Goal: Task Accomplishment & Management: Complete application form

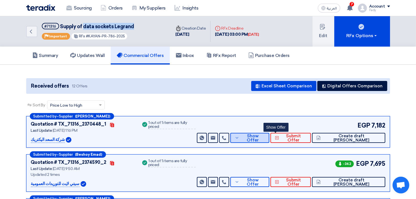
click at [239, 135] on icon at bounding box center [237, 137] width 4 height 4
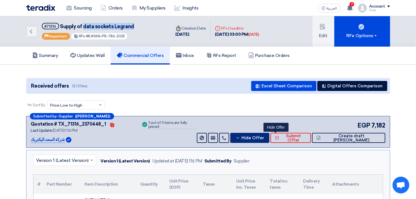
scroll to position [62, 0]
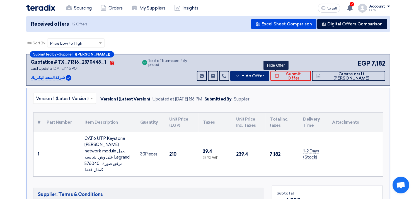
click at [264, 74] on span "Hide Offer" at bounding box center [252, 76] width 23 height 4
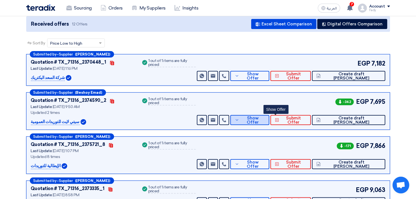
click at [265, 118] on span "Show Offer" at bounding box center [253, 120] width 24 height 8
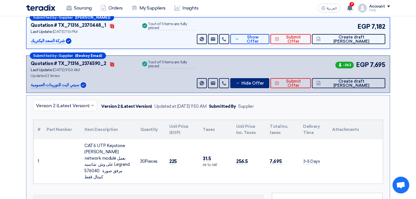
scroll to position [124, 0]
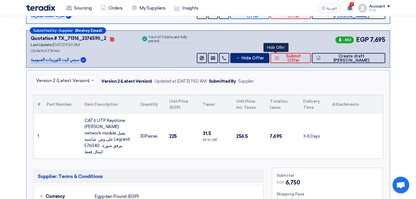
click at [269, 53] on button "Hide Offer" at bounding box center [249, 58] width 39 height 10
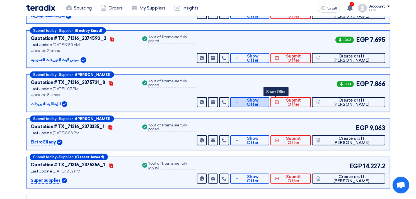
click at [265, 101] on span "Show Offer" at bounding box center [253, 102] width 24 height 8
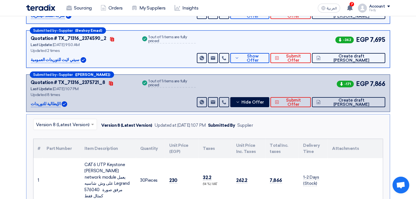
click at [275, 107] on div "Submitted by – Supplier ([PERSON_NAME]) Quotation # TX_71316_2375721_8 Contacts…" at bounding box center [208, 92] width 364 height 37
click at [264, 102] on span "Hide Offer" at bounding box center [252, 102] width 23 height 4
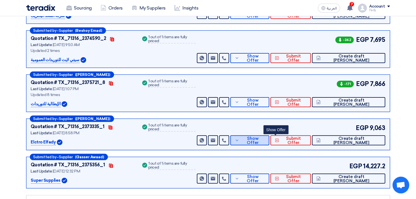
click at [265, 139] on span "Show Offer" at bounding box center [253, 140] width 24 height 8
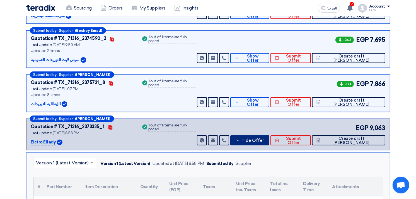
scroll to position [186, 0]
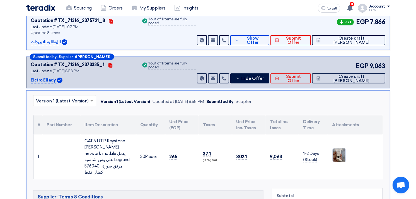
click at [342, 155] on img at bounding box center [339, 155] width 13 height 23
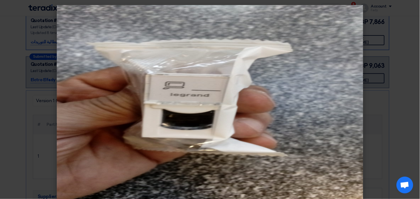
click at [406, 52] on modal-container at bounding box center [210, 99] width 420 height 199
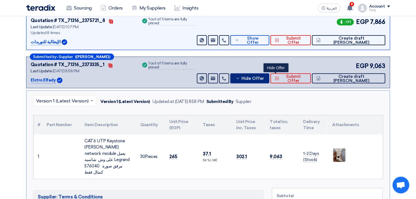
click at [264, 78] on span "Hide Offer" at bounding box center [252, 78] width 23 height 4
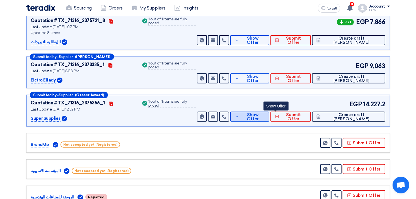
click at [265, 116] on span "Show Offer" at bounding box center [253, 117] width 24 height 8
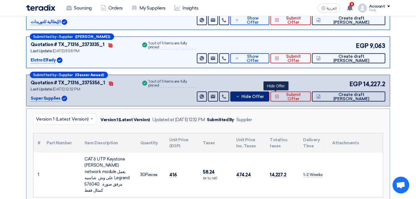
scroll to position [217, 0]
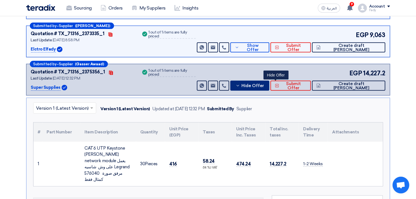
click at [264, 84] on span "Hide Offer" at bounding box center [252, 86] width 23 height 4
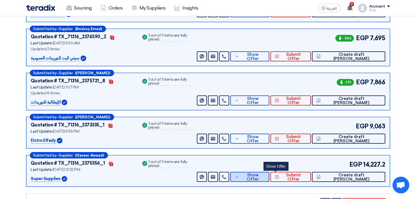
scroll to position [62, 0]
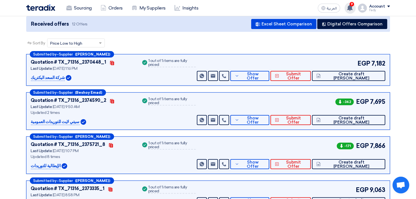
click at [350, 7] on use at bounding box center [350, 8] width 6 height 6
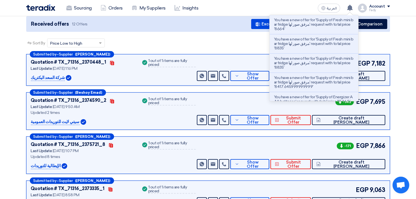
click at [174, 52] on div "Sort By Sort by × Price Low to High ×" at bounding box center [208, 46] width 364 height 16
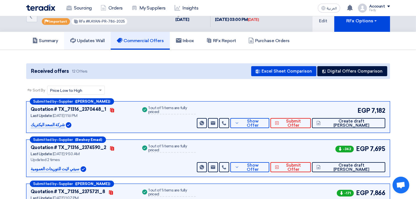
scroll to position [0, 0]
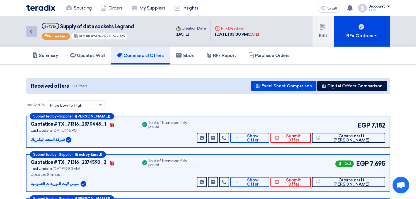
click at [31, 31] on icon "Back" at bounding box center [31, 31] width 7 height 7
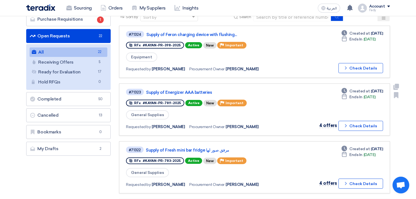
scroll to position [62, 0]
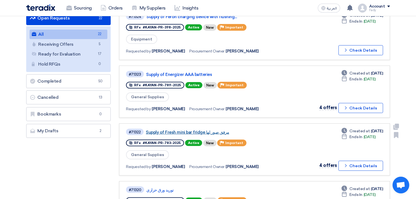
click at [211, 130] on link "Supply of Fresh mini bar fridge مرفق صور لها" at bounding box center [215, 132] width 139 height 5
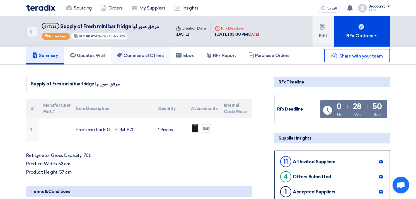
click at [144, 54] on h5 "Commercial Offers" at bounding box center [140, 56] width 47 height 6
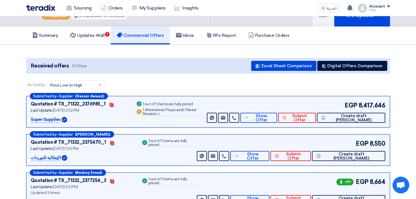
scroll to position [31, 0]
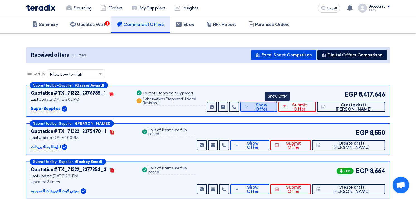
click at [270, 108] on button "Show Offer" at bounding box center [258, 107] width 37 height 10
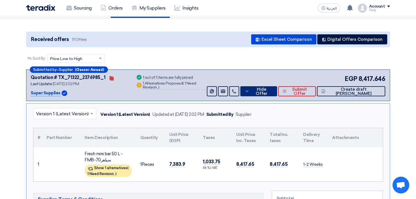
scroll to position [62, 0]
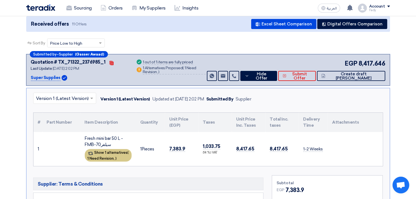
click at [101, 154] on div "Show 1 alternatives ( 1 Need Revision, )" at bounding box center [108, 155] width 47 height 13
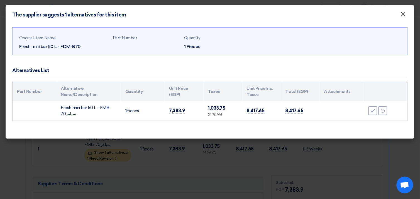
click at [403, 19] on span "×" at bounding box center [404, 15] width 6 height 11
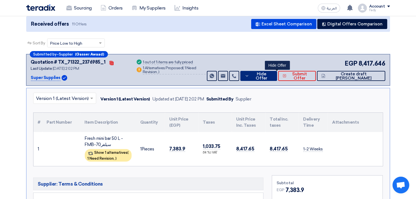
click at [273, 74] on span "Hide Offer" at bounding box center [262, 76] width 22 height 8
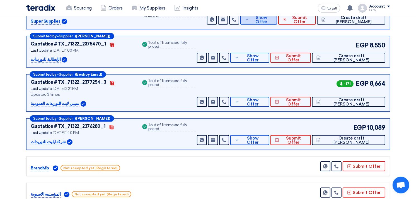
scroll to position [124, 0]
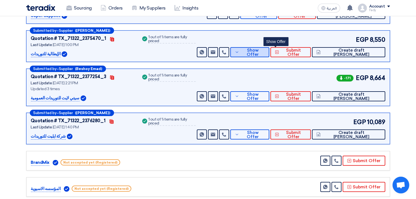
click at [265, 51] on span "Show Offer" at bounding box center [253, 52] width 24 height 8
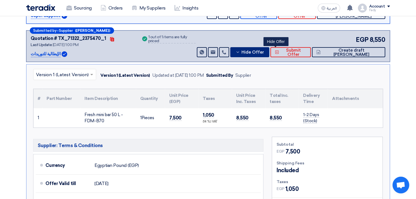
click at [264, 51] on span "Hide Offer" at bounding box center [252, 52] width 23 height 4
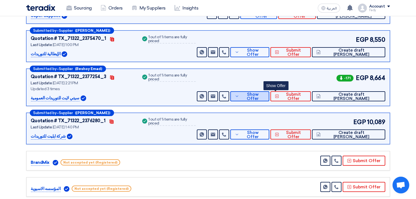
click at [269, 92] on button "Show Offer" at bounding box center [249, 96] width 39 height 10
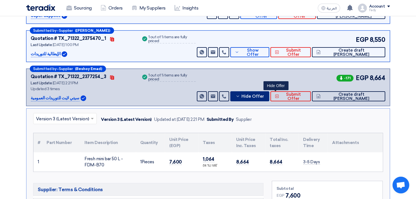
click at [269, 92] on button "Hide Offer" at bounding box center [249, 96] width 39 height 10
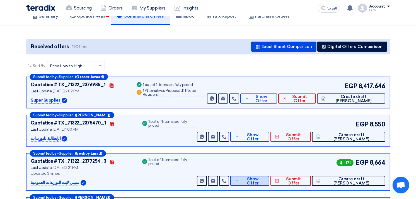
scroll to position [31, 0]
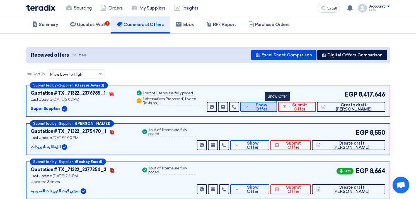
click at [273, 104] on span "Show Offer" at bounding box center [261, 107] width 22 height 8
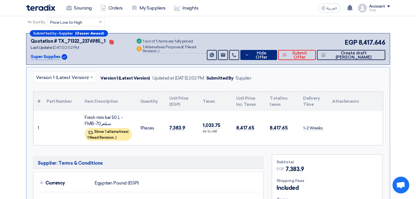
scroll to position [0, 0]
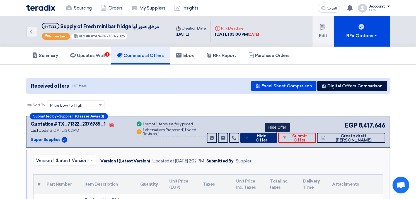
click at [273, 135] on span "Hide Offer" at bounding box center [262, 138] width 22 height 8
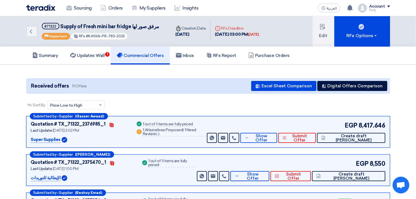
click at [352, 108] on div "Sort By Sort by × Price Low to High ×" at bounding box center [208, 108] width 364 height 16
click at [195, 102] on div "Sort By Sort by × Price Low to High ×" at bounding box center [208, 108] width 364 height 16
click at [277, 141] on button "Show Offer" at bounding box center [258, 138] width 37 height 10
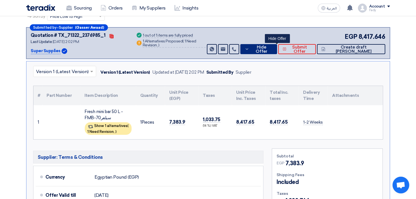
scroll to position [93, 0]
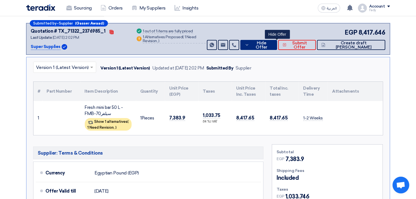
click at [273, 45] on span "Hide Offer" at bounding box center [262, 45] width 22 height 8
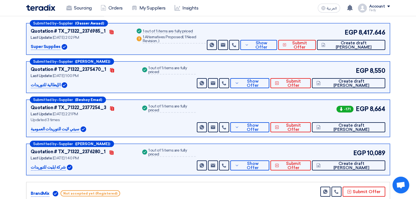
click at [283, 88] on div "Submitted by – Supplier ([PERSON_NAME]) Quotation # TX_71322_2375470_1 Contacts…" at bounding box center [208, 76] width 364 height 31
click at [265, 83] on span "Show Offer" at bounding box center [253, 83] width 24 height 8
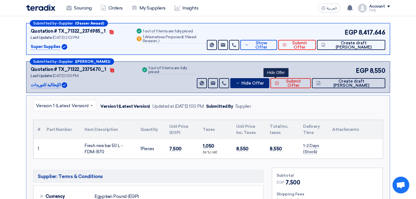
click at [264, 83] on span "Hide Offer" at bounding box center [252, 83] width 23 height 4
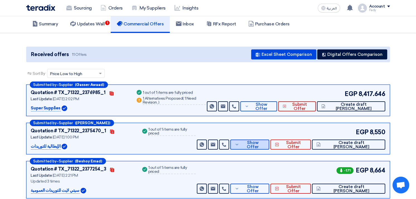
scroll to position [31, 0]
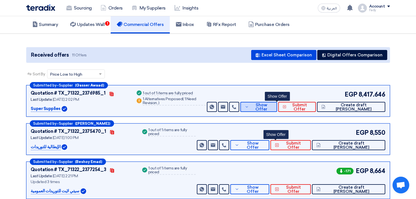
click at [264, 109] on button "Show Offer" at bounding box center [258, 107] width 37 height 10
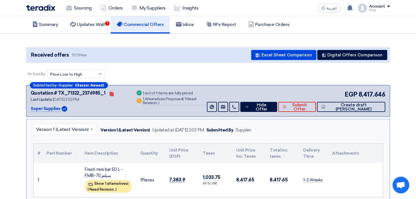
click at [177, 177] on span "7,383.9" at bounding box center [177, 180] width 16 height 6
copy tr "7,383.9"
click at [273, 104] on span "Hide Offer" at bounding box center [262, 107] width 22 height 8
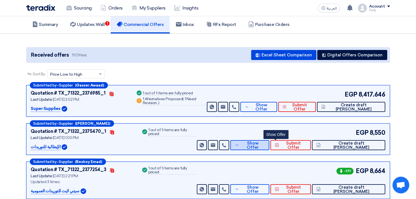
click at [265, 146] on span "Show Offer" at bounding box center [253, 145] width 24 height 8
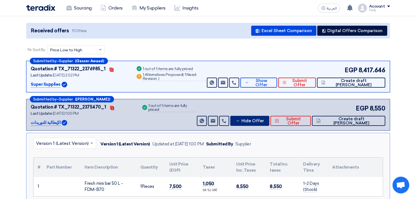
scroll to position [93, 0]
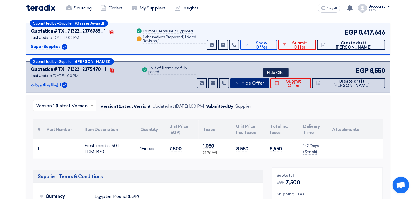
click at [269, 78] on button "Hide Offer" at bounding box center [249, 83] width 39 height 10
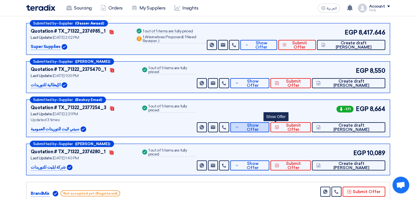
click at [265, 127] on span "Show Offer" at bounding box center [253, 127] width 24 height 8
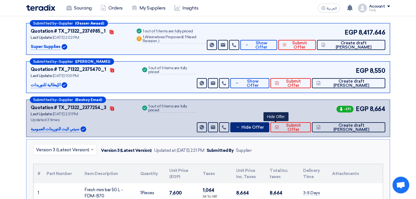
click at [264, 127] on span "Hide Offer" at bounding box center [252, 127] width 23 height 4
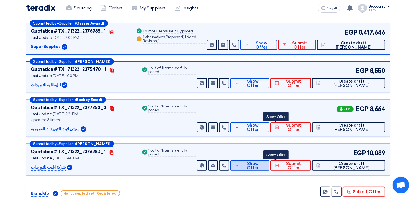
click at [265, 166] on span "Show Offer" at bounding box center [253, 165] width 24 height 8
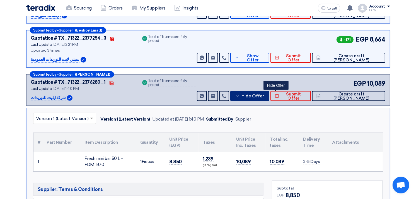
scroll to position [186, 0]
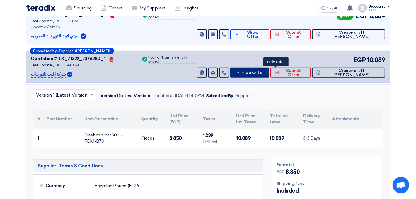
click at [264, 71] on span "Hide Offer" at bounding box center [252, 73] width 23 height 4
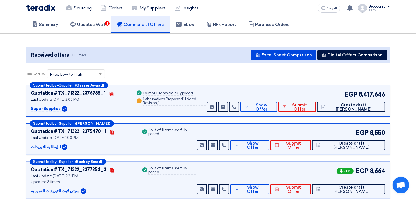
scroll to position [0, 0]
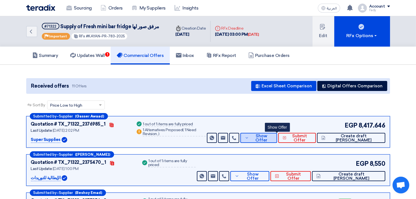
click at [273, 134] on span "Show Offer" at bounding box center [261, 138] width 22 height 8
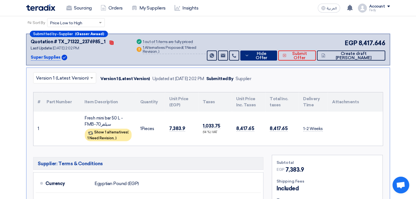
scroll to position [93, 0]
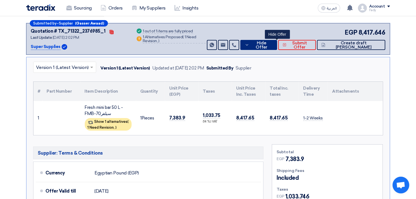
click at [277, 40] on button "Hide Offer" at bounding box center [258, 45] width 37 height 10
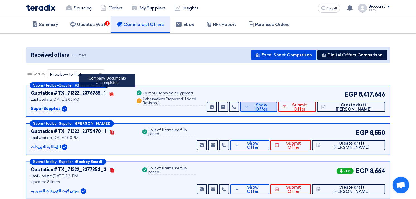
scroll to position [0, 0]
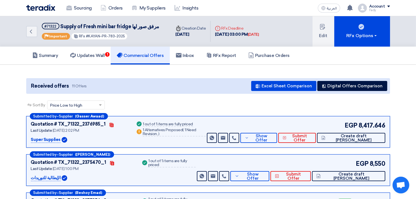
click at [250, 112] on div "Sort By Sort by × Price Low to High ×" at bounding box center [208, 108] width 364 height 16
drag, startPoint x: 38, startPoint y: 30, endPoint x: 35, endPoint y: 32, distance: 4.0
click at [36, 31] on div "Back #71322 Supply of Fresh mini bar fridge مرفق صور لها Priority Important RFx…" at bounding box center [98, 31] width 145 height 30
click at [36, 32] on link "Back" at bounding box center [31, 31] width 11 height 11
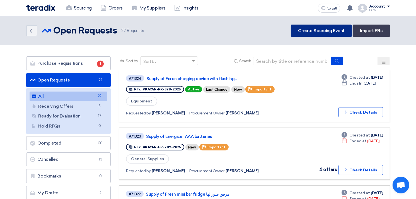
click at [312, 32] on link "Create Sourcing Event" at bounding box center [321, 31] width 61 height 12
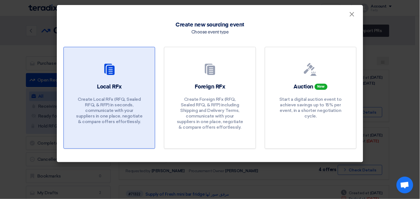
click at [126, 103] on p "Create Local RFx (RFQ, Sealed RFQ, & RFP) in seconds, communicate with your sup…" at bounding box center [109, 110] width 67 height 28
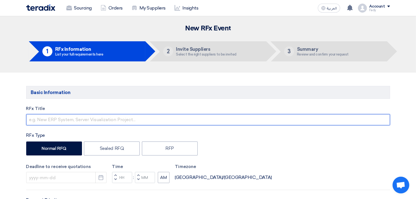
click at [118, 121] on input "text" at bounding box center [208, 119] width 364 height 11
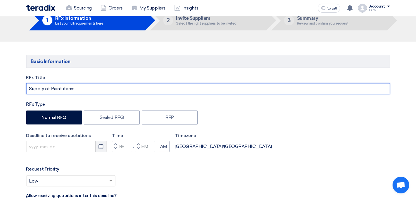
type input "Supply of Paint items"
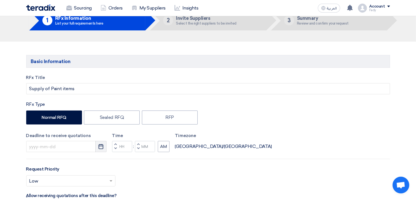
click at [102, 147] on icon "Pick a date" at bounding box center [101, 147] width 6 height 6
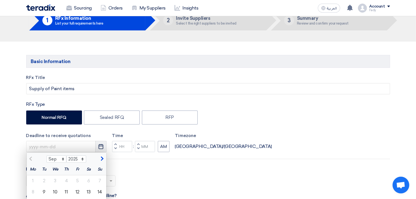
scroll to position [62, 0]
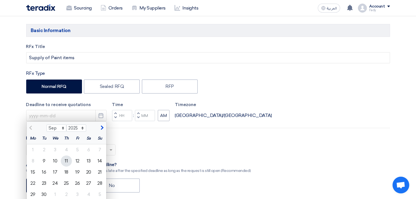
click at [66, 163] on div "11" at bounding box center [66, 160] width 11 height 11
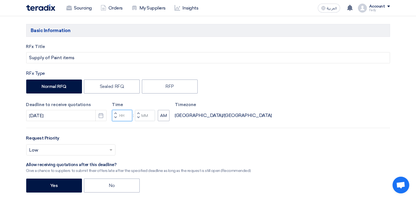
click at [127, 118] on input "Hours" at bounding box center [122, 115] width 20 height 11
click at [103, 116] on icon "Pick a date" at bounding box center [101, 116] width 6 height 6
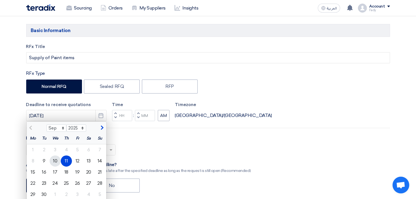
click at [57, 161] on div "10" at bounding box center [55, 160] width 11 height 11
type input "[DATE]"
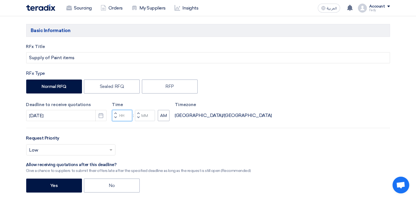
click at [122, 116] on input "Hours" at bounding box center [122, 115] width 20 height 11
type input "03"
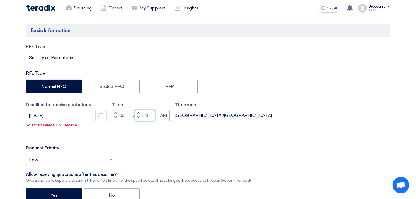
click at [145, 118] on input "Minutes" at bounding box center [145, 115] width 20 height 11
drag, startPoint x: 148, startPoint y: 121, endPoint x: 133, endPoint y: 125, distance: 16.0
click at [133, 121] on div "Increment hours 03 Decrement hours : Increment minutes 0 Decrement minutes AM" at bounding box center [140, 115] width 57 height 11
type input "00"
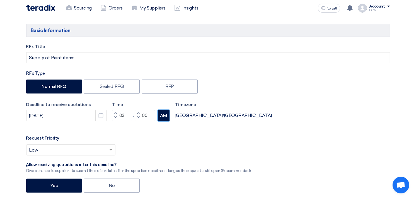
click at [164, 123] on div "RFx Title Supply of Paint items RFx Type Normal RFQ Sealed RFQ RFP Deadline to …" at bounding box center [208, 155] width 372 height 225
click at [162, 117] on button "AM" at bounding box center [164, 115] width 12 height 11
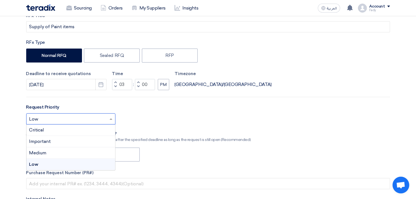
click at [101, 121] on input "text" at bounding box center [67, 119] width 77 height 9
click at [86, 142] on div "Important" at bounding box center [70, 141] width 89 height 11
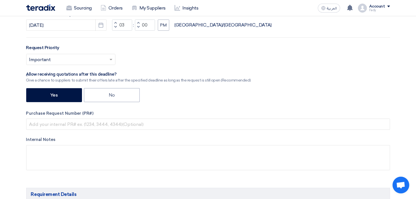
scroll to position [155, 0]
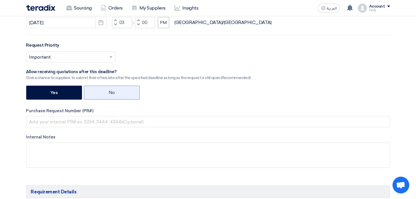
click at [108, 94] on label "No" at bounding box center [112, 93] width 56 height 14
click at [109, 94] on input "No" at bounding box center [111, 92] width 4 height 4
radio input "true"
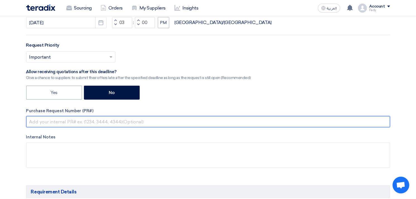
click at [113, 119] on input "text" at bounding box center [208, 121] width 364 height 11
click at [78, 121] on input "text" at bounding box center [208, 121] width 364 height 11
paste input "KAYAN-PR-793-2025"
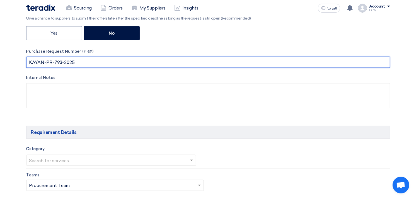
scroll to position [217, 0]
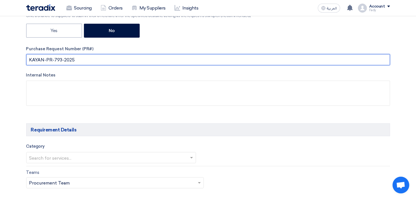
type input "KAYAN-PR-793-2025"
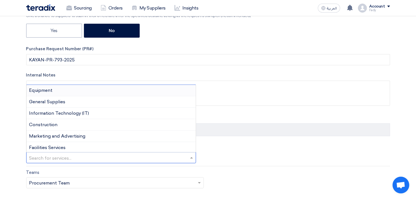
click at [118, 157] on input "text" at bounding box center [108, 158] width 158 height 9
click at [90, 101] on div "General Supplies" at bounding box center [110, 101] width 169 height 11
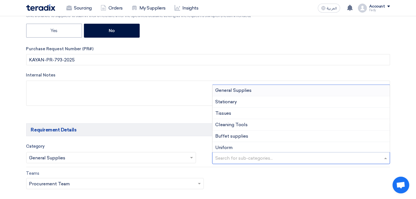
click at [241, 156] on input "text" at bounding box center [301, 158] width 173 height 9
click at [253, 88] on div "General Supplies" at bounding box center [300, 90] width 177 height 11
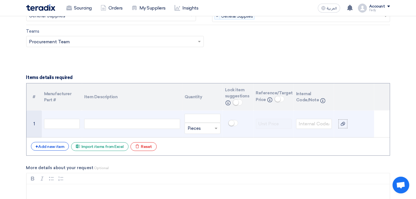
scroll to position [372, 0]
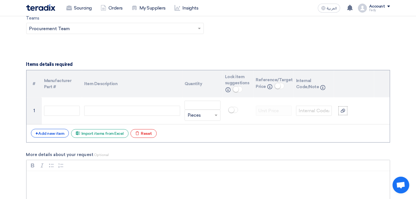
click at [140, 179] on p "Rich Text Editor, main" at bounding box center [210, 178] width 354 height 7
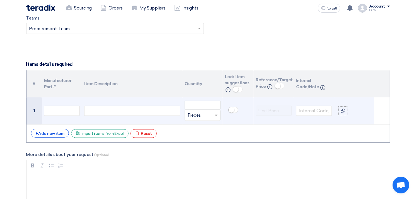
click at [122, 112] on div at bounding box center [132, 111] width 96 height 10
paste div
click at [196, 102] on input "number" at bounding box center [203, 105] width 36 height 9
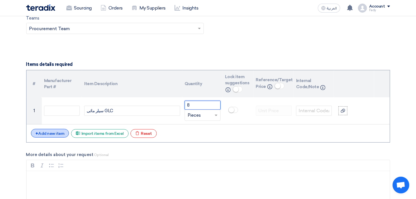
type input "8"
click at [54, 134] on div "+ Add new item" at bounding box center [50, 133] width 38 height 9
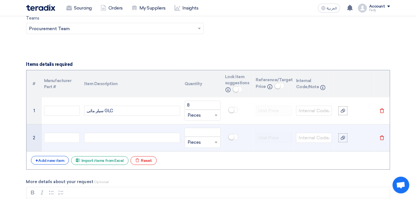
click at [95, 139] on div at bounding box center [132, 138] width 96 height 10
paste div
click at [201, 130] on input "number" at bounding box center [203, 132] width 36 height 9
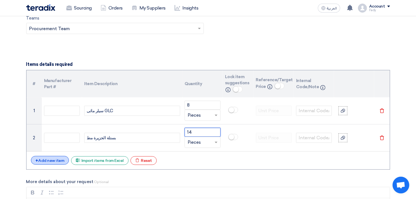
type input "14"
click at [42, 160] on div "+ Add new item" at bounding box center [50, 160] width 38 height 9
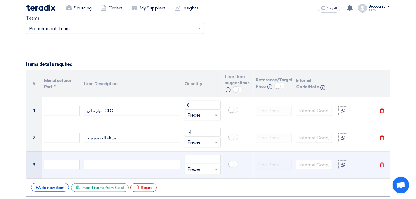
click at [100, 164] on div at bounding box center [132, 165] width 96 height 10
paste div
click at [199, 157] on input "number" at bounding box center [203, 159] width 36 height 9
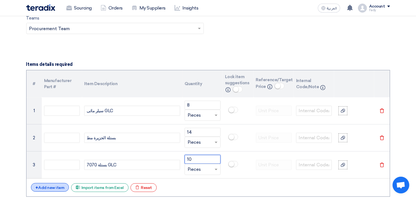
type input "10"
click at [57, 186] on div "+ Add new item" at bounding box center [50, 187] width 38 height 9
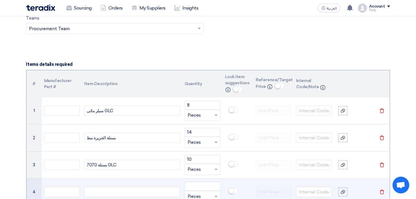
click at [112, 187] on div at bounding box center [132, 192] width 96 height 10
paste div
click at [192, 185] on input "number" at bounding box center [203, 186] width 36 height 9
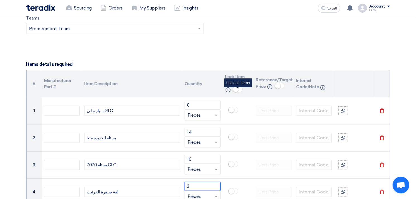
type input "3"
click at [236, 89] on small at bounding box center [236, 89] width 6 height 6
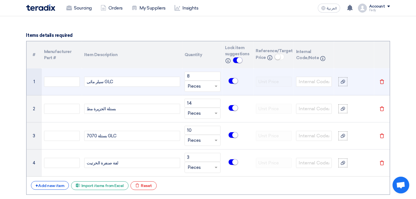
scroll to position [402, 0]
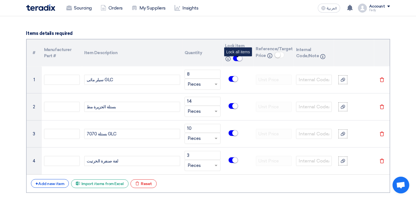
click at [238, 59] on small at bounding box center [240, 58] width 6 height 6
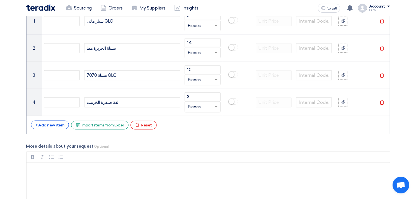
scroll to position [433, 0]
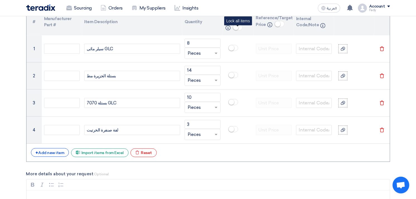
click at [236, 26] on small at bounding box center [236, 28] width 6 height 6
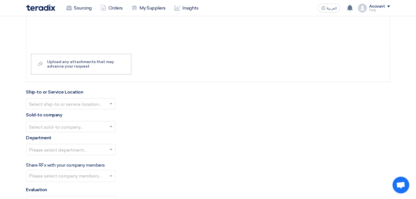
scroll to position [619, 0]
click at [72, 105] on input "text" at bounding box center [67, 103] width 77 height 9
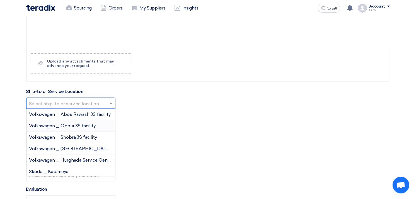
click at [73, 126] on span "Volkswagen _ Obour 3S facility" at bounding box center [62, 125] width 67 height 5
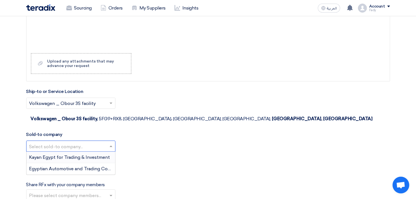
click at [71, 142] on input "text" at bounding box center [67, 146] width 77 height 9
click at [65, 166] on span "Egyptian Automotive and Trading Company" at bounding box center [75, 168] width 93 height 5
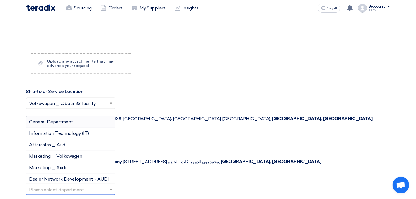
click at [65, 185] on input "text" at bounding box center [67, 189] width 77 height 9
click at [66, 116] on div "General Department" at bounding box center [70, 121] width 89 height 11
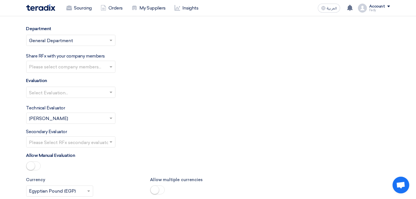
scroll to position [774, 0]
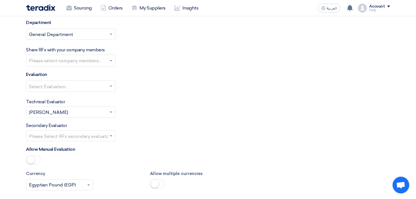
click at [71, 82] on input "text" at bounding box center [67, 86] width 77 height 9
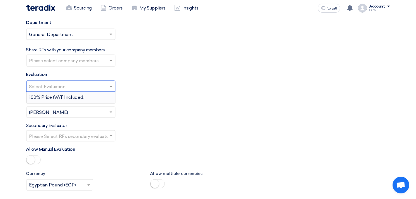
click at [71, 94] on span "100% Price (VAT Included)" at bounding box center [56, 96] width 55 height 5
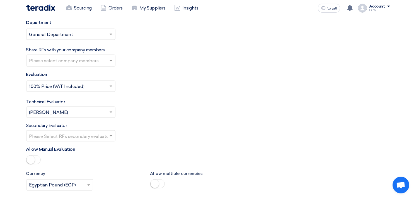
scroll to position [867, 0]
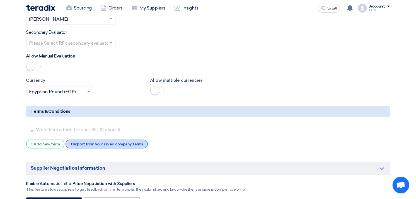
click at [99, 140] on div "+ Import from your saved company terms" at bounding box center [107, 144] width 82 height 9
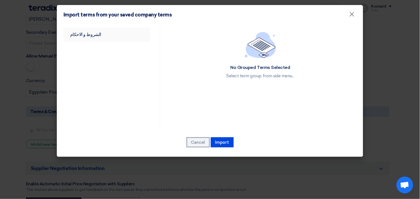
click at [99, 31] on link "الشروط و الاحكام" at bounding box center [107, 34] width 87 height 14
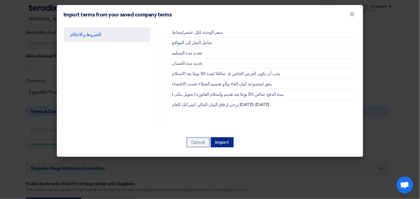
click at [221, 141] on button "Import" at bounding box center [222, 142] width 23 height 10
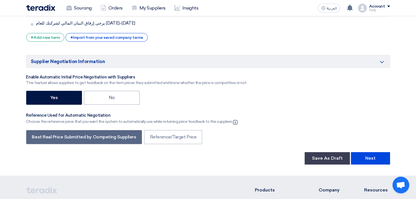
scroll to position [1084, 0]
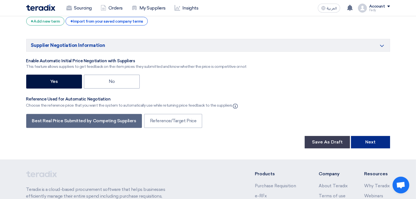
click at [375, 136] on button "Next" at bounding box center [370, 142] width 39 height 12
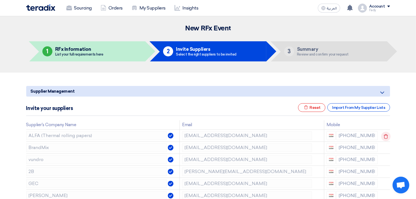
click at [385, 137] on icon at bounding box center [385, 136] width 9 height 9
click at [0, 0] on icon at bounding box center [0, 0] width 0 height 0
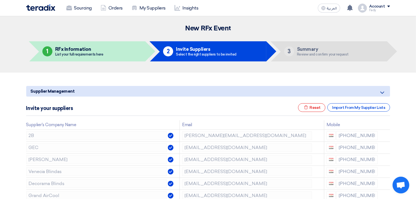
click at [0, 0] on icon at bounding box center [0, 0] width 0 height 0
click at [385, 137] on td at bounding box center [385, 135] width 10 height 12
drag, startPoint x: 385, startPoint y: 137, endPoint x: 406, endPoint y: 141, distance: 20.4
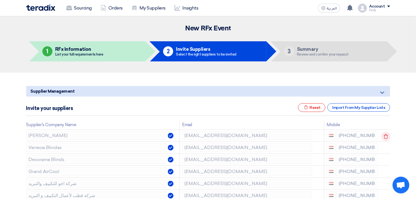
click at [386, 134] on icon at bounding box center [385, 136] width 9 height 9
click at [0, 0] on icon at bounding box center [0, 0] width 0 height 0
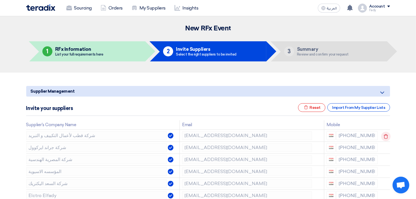
click at [386, 134] on icon at bounding box center [385, 136] width 9 height 9
click at [0, 0] on icon at bounding box center [0, 0] width 0 height 0
click at [384, 147] on icon at bounding box center [385, 148] width 9 height 9
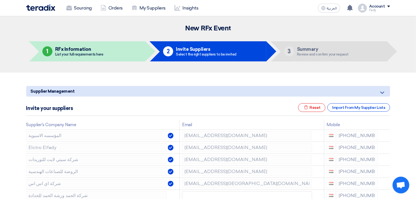
click at [0, 0] on icon at bounding box center [0, 0] width 0 height 0
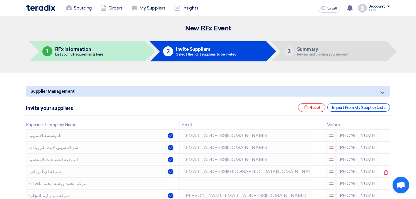
click at [0, 0] on use at bounding box center [0, 0] width 0 height 0
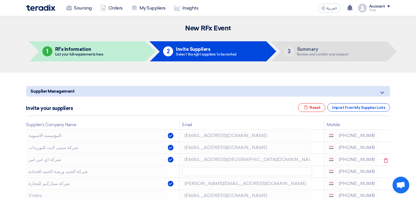
click at [384, 158] on use at bounding box center [386, 160] width 4 height 5
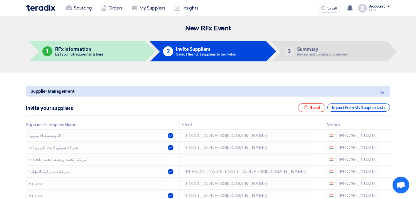
click at [0, 0] on use at bounding box center [0, 0] width 0 height 0
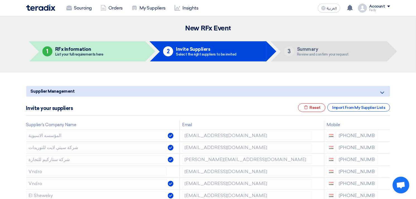
click at [0, 0] on use at bounding box center [0, 0] width 0 height 0
click at [382, 171] on icon at bounding box center [385, 172] width 9 height 9
click at [381, 171] on icon at bounding box center [385, 172] width 9 height 9
click at [0, 0] on icon at bounding box center [0, 0] width 0 height 0
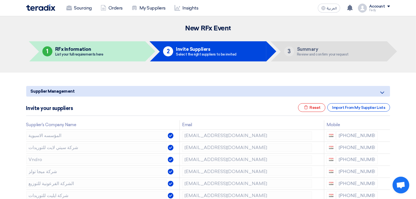
click at [0, 0] on icon at bounding box center [0, 0] width 0 height 0
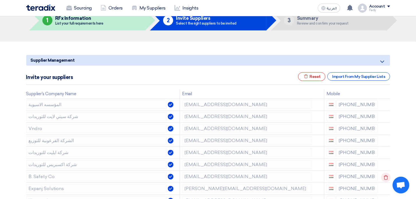
click at [381, 175] on icon at bounding box center [385, 177] width 9 height 9
click at [0, 0] on icon at bounding box center [0, 0] width 0 height 0
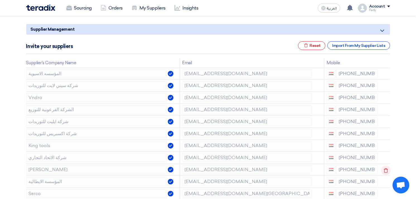
click at [384, 169] on icon at bounding box center [385, 170] width 9 height 9
click at [385, 180] on use at bounding box center [386, 182] width 4 height 5
click at [0, 0] on use at bounding box center [0, 0] width 0 height 0
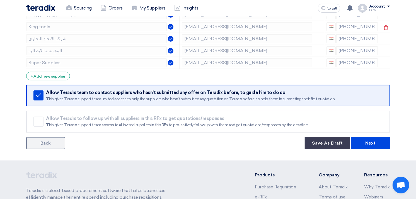
scroll to position [186, 0]
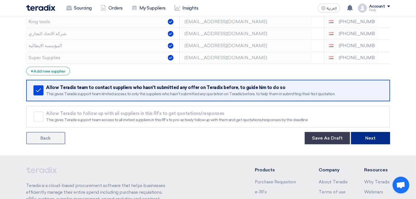
click at [367, 132] on button "Next" at bounding box center [370, 138] width 39 height 12
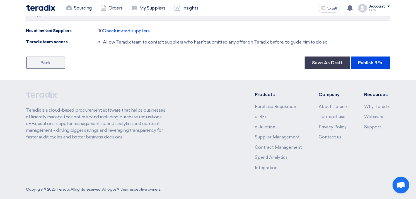
scroll to position [464, 0]
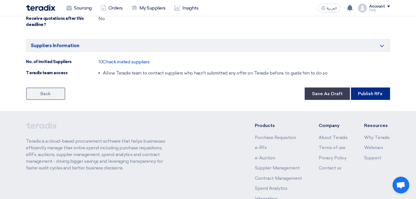
click at [373, 96] on button "Publish RFx" at bounding box center [370, 94] width 39 height 12
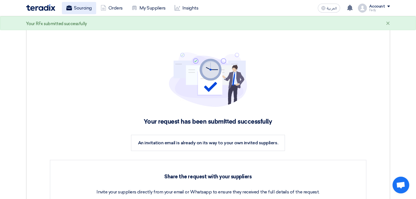
click at [76, 7] on link "Sourcing" at bounding box center [79, 8] width 34 height 12
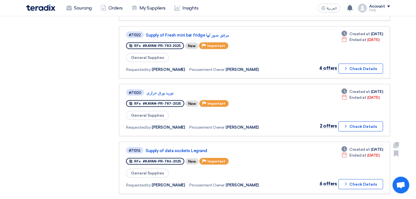
scroll to position [186, 0]
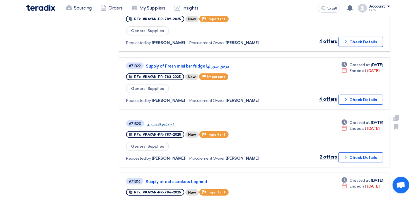
click at [154, 121] on link "توريد ورق حراري" at bounding box center [215, 123] width 139 height 5
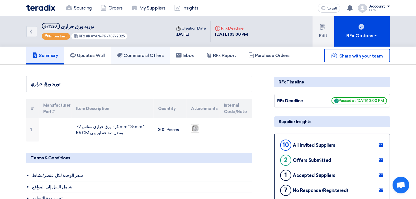
click at [145, 53] on h5 "Commercial Offers" at bounding box center [140, 56] width 47 height 6
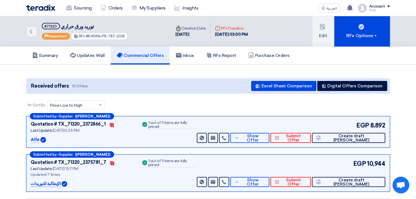
scroll to position [31, 0]
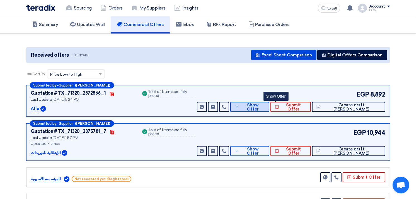
click at [269, 102] on button "Show Offer" at bounding box center [249, 107] width 39 height 10
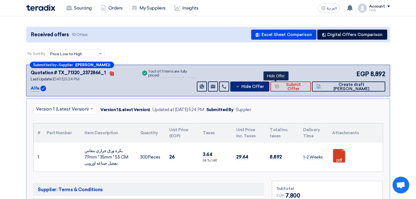
scroll to position [62, 0]
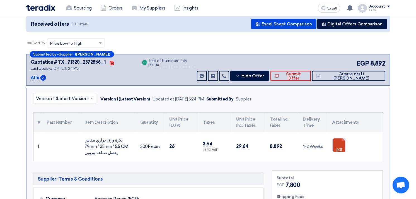
click at [340, 139] on link at bounding box center [355, 154] width 45 height 33
click at [269, 72] on button "Hide Offer" at bounding box center [249, 76] width 39 height 10
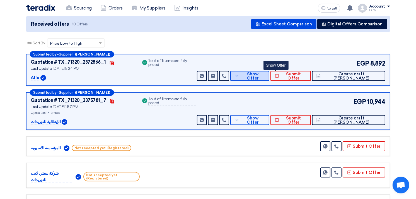
click at [265, 76] on span "Show Offer" at bounding box center [253, 76] width 24 height 8
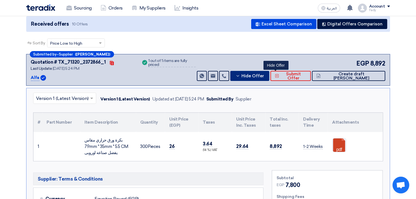
click at [264, 76] on span "Hide Offer" at bounding box center [252, 76] width 23 height 4
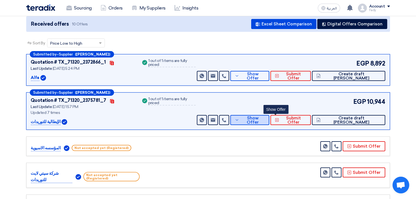
click at [265, 118] on span "Show Offer" at bounding box center [253, 120] width 24 height 8
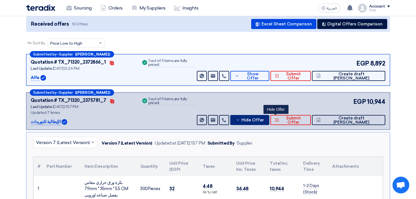
click at [264, 118] on span "Hide Offer" at bounding box center [252, 120] width 23 height 4
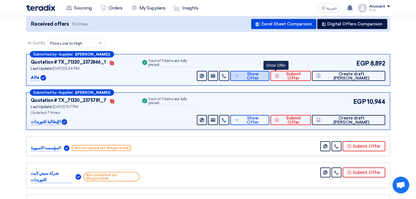
click at [265, 77] on span "Show Offer" at bounding box center [253, 76] width 24 height 8
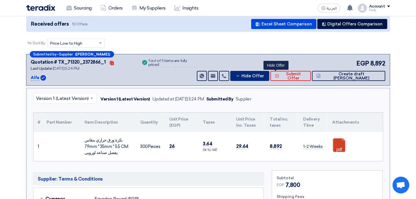
click at [269, 77] on button "Hide Offer" at bounding box center [249, 76] width 39 height 10
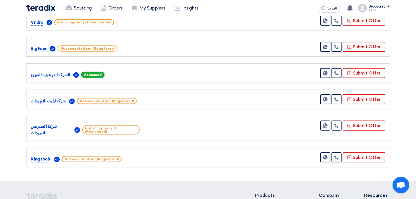
scroll to position [248, 0]
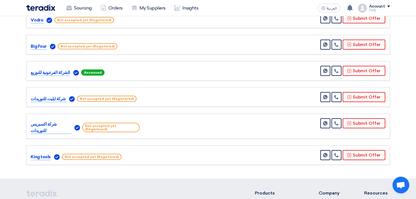
click at [103, 96] on span "Not accepted yet (Registered)" at bounding box center [107, 99] width 60 height 6
click at [104, 96] on span "Not accepted yet (Registered)" at bounding box center [107, 99] width 60 height 6
click at [202, 87] on div "شركة ايليت للتوريدات Not accepted yet (Registered) Send Message" at bounding box center [208, 97] width 364 height 20
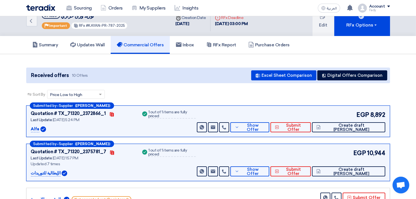
scroll to position [0, 0]
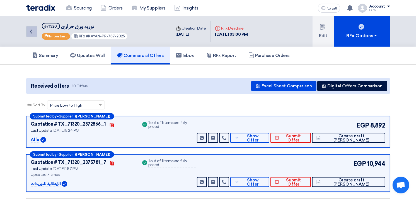
click at [33, 30] on icon "Back" at bounding box center [31, 31] width 7 height 7
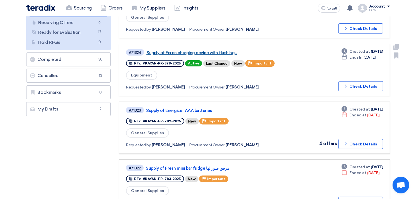
scroll to position [93, 0]
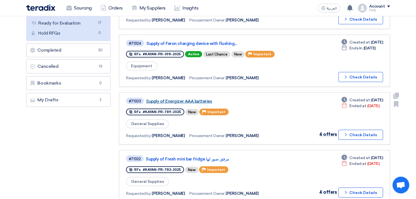
click at [202, 99] on link "Supply of Energizer AAA batteries" at bounding box center [215, 101] width 139 height 5
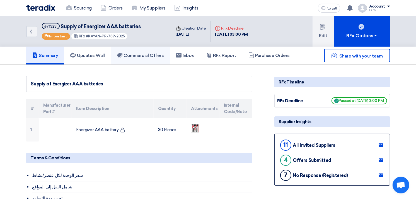
click at [145, 56] on h5 "Commercial Offers" at bounding box center [140, 56] width 47 height 6
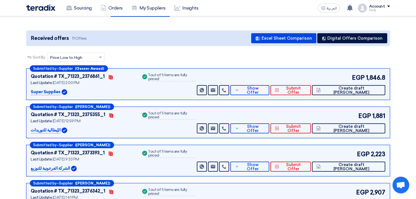
scroll to position [62, 0]
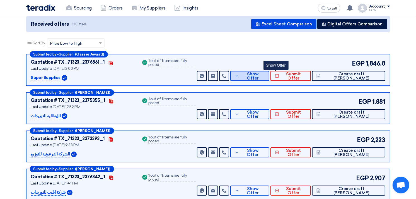
click at [265, 77] on span "Show Offer" at bounding box center [253, 76] width 24 height 8
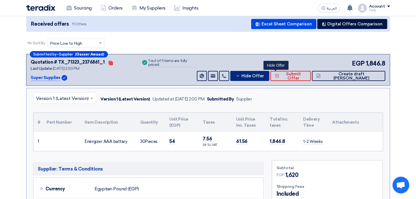
click at [264, 77] on span "Hide Offer" at bounding box center [252, 76] width 23 height 4
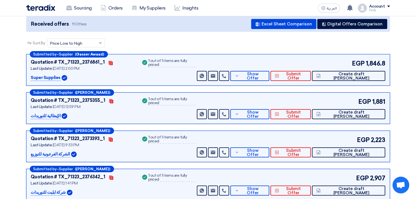
click at [280, 105] on div "EGP 1,881 Send Message Send Message" at bounding box center [290, 108] width 189 height 22
click at [265, 113] on span "Show Offer" at bounding box center [253, 114] width 24 height 8
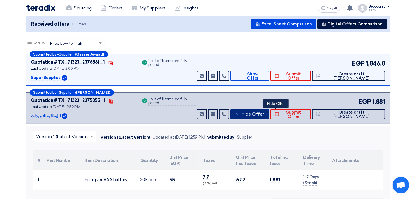
click at [264, 112] on span "Hide Offer" at bounding box center [252, 114] width 23 height 4
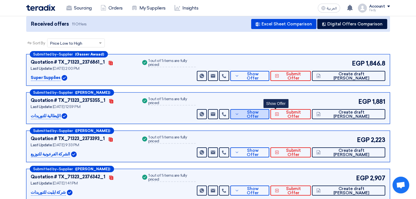
click at [265, 112] on span "Show Offer" at bounding box center [253, 114] width 24 height 8
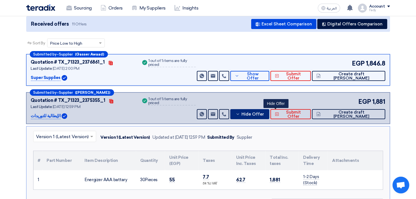
click at [264, 112] on span "Hide Offer" at bounding box center [252, 114] width 23 height 4
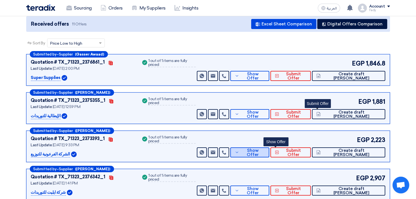
click at [269, 149] on button "Show Offer" at bounding box center [249, 152] width 39 height 10
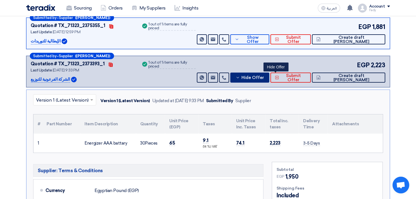
scroll to position [155, 0]
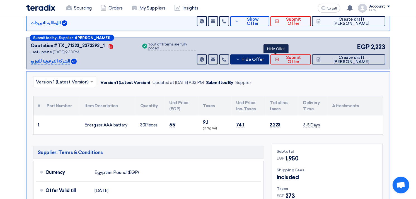
click at [264, 57] on span "Hide Offer" at bounding box center [252, 59] width 23 height 4
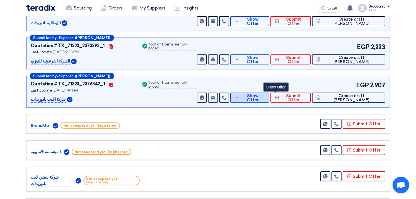
click at [269, 100] on button "Show Offer" at bounding box center [249, 98] width 39 height 10
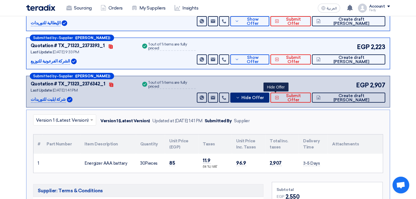
scroll to position [186, 0]
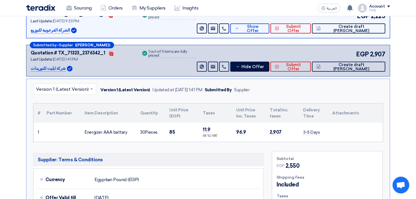
click at [238, 98] on div "× Version 1 (Latest Version) Version 1 (Latest Version) Updated at [DATE] 1:41 …" at bounding box center [208, 175] width 364 height 192
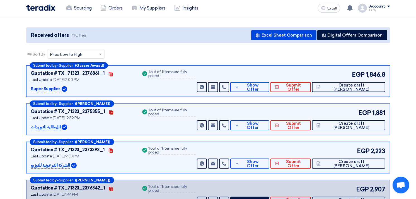
scroll to position [0, 0]
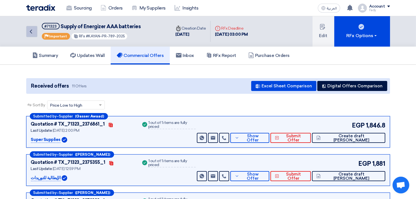
click at [32, 27] on link "Back" at bounding box center [31, 31] width 11 height 11
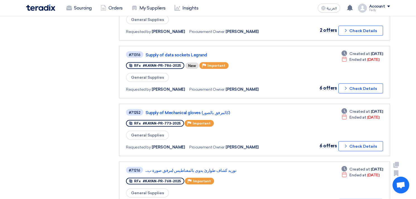
scroll to position [341, 0]
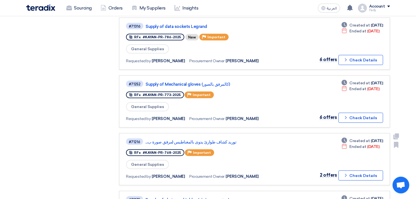
click at [208, 138] on div "#71216 توريد كشاف طوارئ يدوى بالمغناطيس (مرفق صورة ب..." at bounding box center [206, 142] width 160 height 8
click at [208, 139] on link "توريد كشاف طوارئ يدوى بالمغناطيس (مرفق صورة ب..." at bounding box center [214, 141] width 139 height 5
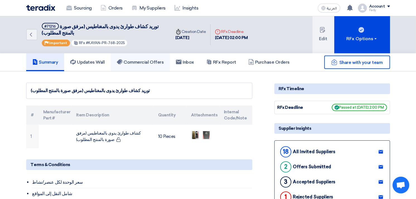
click at [150, 62] on h5 "Commercial Offers" at bounding box center [140, 62] width 47 height 6
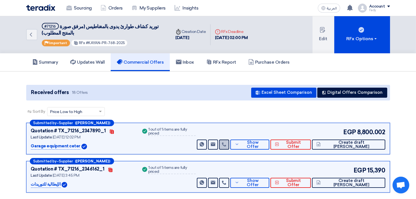
click at [226, 143] on use at bounding box center [224, 144] width 4 height 4
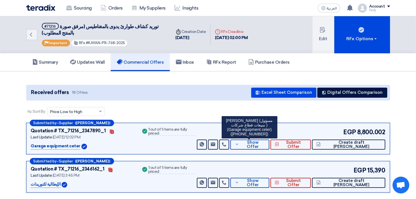
click at [242, 131] on div "[PERSON_NAME] (مسؤول مبيعات قطاع شركات ) (Garage equipment ceter) ([PHONE_NUMBE…" at bounding box center [250, 127] width 56 height 22
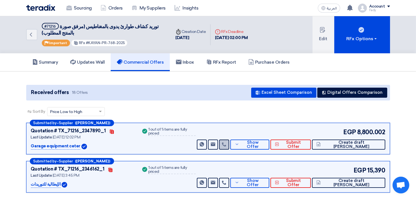
click at [226, 143] on use at bounding box center [224, 144] width 4 height 4
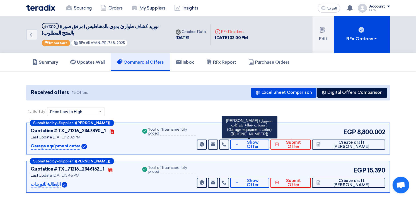
copy div "01277339908"
drag, startPoint x: 239, startPoint y: 133, endPoint x: 262, endPoint y: 134, distance: 23.1
click at [262, 134] on div "[PERSON_NAME] (مسؤول مبيعات قطاع شركات ) (Garage equipment ceter) ([PHONE_NUMBE…" at bounding box center [250, 127] width 56 height 22
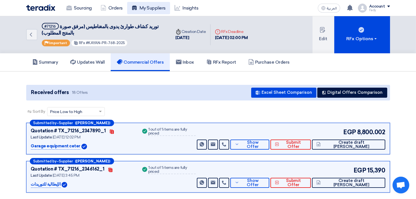
click at [150, 6] on link "My Suppliers" at bounding box center [148, 8] width 43 height 12
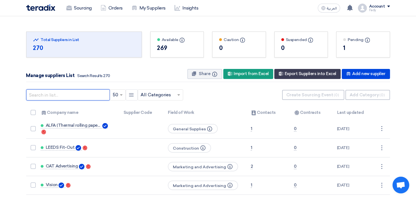
click at [65, 95] on input "text" at bounding box center [68, 94] width 84 height 11
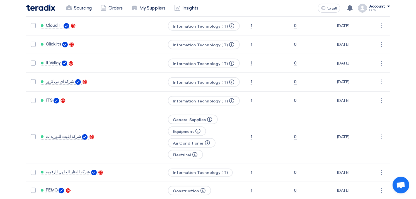
scroll to position [402, 0]
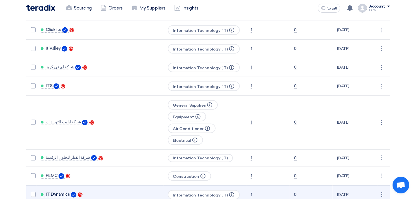
type input "it"
click at [62, 192] on span "IT Dynamics" at bounding box center [58, 194] width 24 height 4
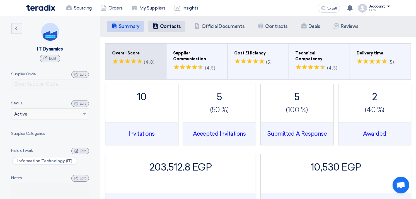
click at [163, 25] on h5 "Contacts" at bounding box center [170, 26] width 21 height 6
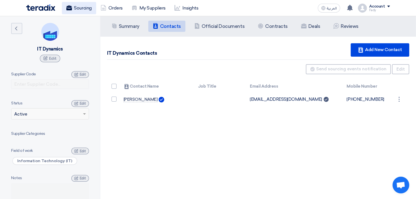
click at [76, 4] on link "Sourcing" at bounding box center [79, 8] width 34 height 12
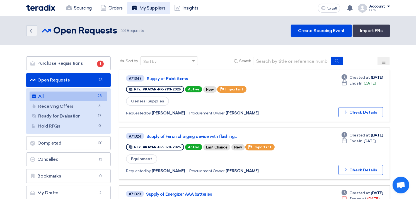
click at [151, 10] on link "My Suppliers" at bounding box center [148, 8] width 43 height 12
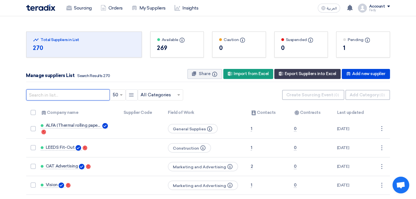
click at [76, 96] on input "text" at bounding box center [68, 94] width 84 height 11
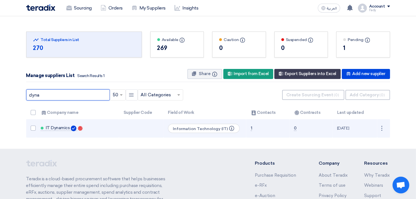
type input "dyna"
click at [64, 130] on td "IT Dynamics Contacts" at bounding box center [77, 128] width 83 height 18
click at [64, 127] on span "IT Dynamics" at bounding box center [58, 127] width 24 height 4
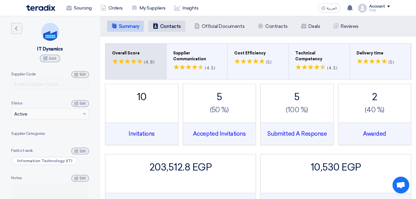
click at [173, 28] on h5 "Contacts" at bounding box center [170, 26] width 21 height 6
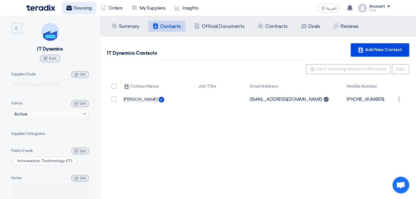
click at [74, 4] on link "Sourcing" at bounding box center [79, 8] width 34 height 12
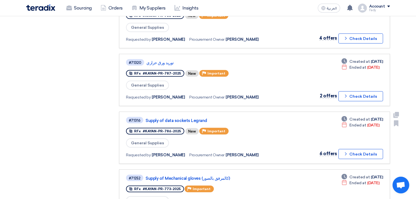
scroll to position [248, 0]
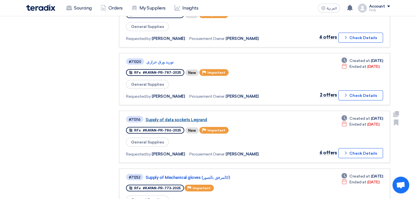
click at [173, 117] on link "Supply of data sockets Legrand" at bounding box center [214, 119] width 139 height 5
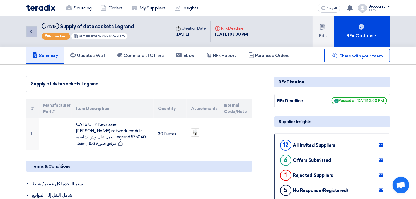
click at [31, 34] on icon "Back" at bounding box center [31, 31] width 7 height 7
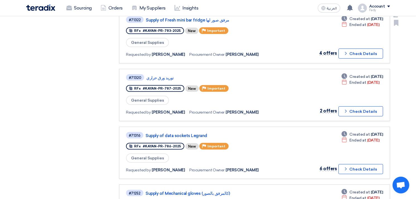
scroll to position [248, 0]
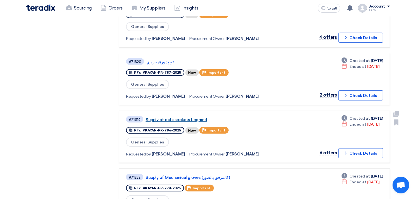
click at [193, 117] on link "Supply of data sockets Legrand" at bounding box center [214, 119] width 139 height 5
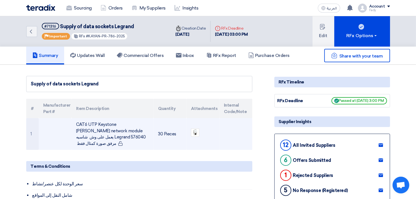
drag, startPoint x: 140, startPoint y: 135, endPoint x: 84, endPoint y: 121, distance: 57.4
click at [84, 121] on td "CAT6 UTP Keystone [PERSON_NAME] network module يعمل على وش شاسيه Legrand 576040…" at bounding box center [113, 134] width 82 height 32
drag, startPoint x: 84, startPoint y: 121, endPoint x: 101, endPoint y: 138, distance: 23.5
click at [101, 138] on td "CAT6 UTP Keystone [PERSON_NAME] network module يعمل على وش شاسيه Legrand 576040…" at bounding box center [113, 134] width 82 height 32
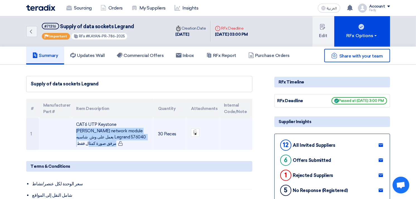
drag, startPoint x: 106, startPoint y: 135, endPoint x: 74, endPoint y: 121, distance: 34.8
click at [74, 121] on td "CAT6 UTP Keystone [PERSON_NAME] network module يعمل على وش شاسيه Legrand 576040…" at bounding box center [113, 134] width 82 height 32
copy td "CAT6 UTP Keystone [PERSON_NAME] network module يعمل على وش شاسيه Legrand 576040"
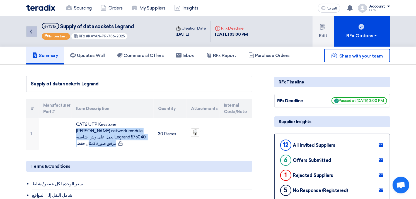
click at [34, 29] on icon "Back" at bounding box center [31, 31] width 7 height 7
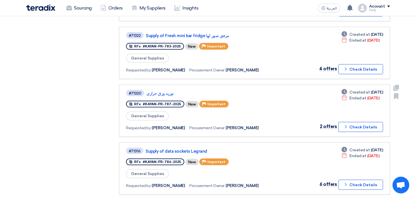
scroll to position [217, 0]
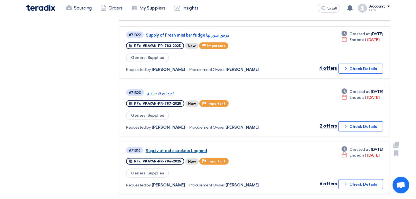
click at [188, 148] on link "Supply of data sockets Legrand" at bounding box center [214, 150] width 139 height 5
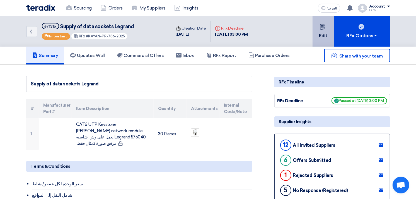
click at [320, 32] on button "Edit" at bounding box center [323, 31] width 22 height 30
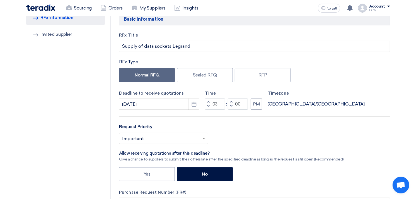
scroll to position [62, 0]
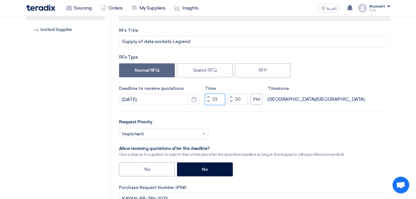
click at [215, 99] on input "03" at bounding box center [215, 99] width 20 height 11
type input "04"
click at [235, 99] on input "00" at bounding box center [238, 99] width 20 height 11
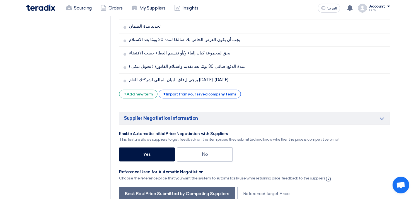
scroll to position [1099, 0]
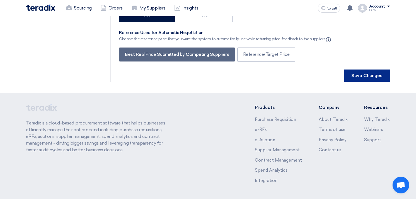
type input "15"
click at [370, 69] on button "Save Changes" at bounding box center [367, 75] width 46 height 12
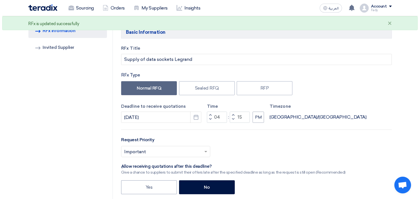
scroll to position [0, 0]
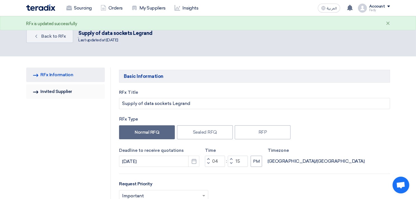
click at [56, 86] on link "Invited Suppliers Invited Supplier" at bounding box center [65, 91] width 79 height 14
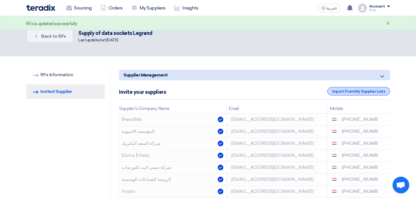
click at [366, 89] on div "Import From My Supplier Lists" at bounding box center [358, 91] width 62 height 8
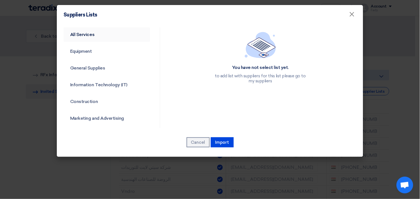
click at [92, 34] on link "All Services" at bounding box center [107, 34] width 87 height 14
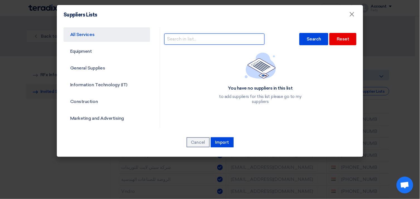
click at [219, 37] on input "text" at bounding box center [214, 38] width 100 height 11
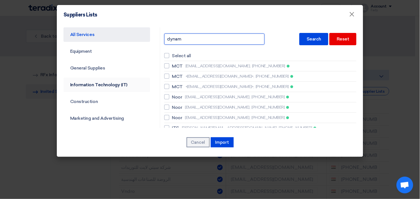
type input "dynam"
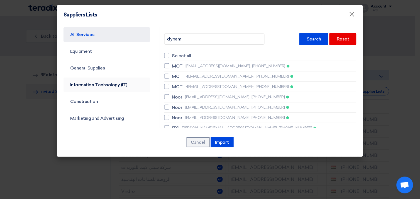
click at [108, 88] on link "Information Technology (IT)" at bounding box center [107, 84] width 87 height 14
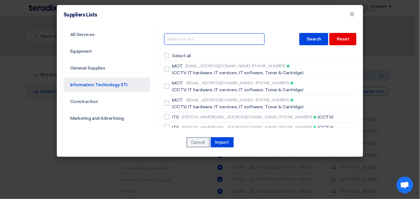
click at [187, 39] on input "text" at bounding box center [214, 38] width 100 height 11
click at [199, 37] on input "it dy" at bounding box center [214, 38] width 100 height 11
type input "it dyn"
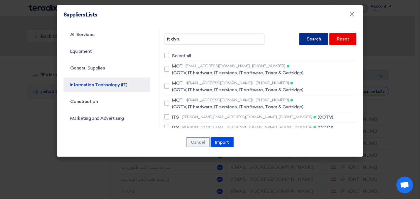
click at [313, 39] on div "Search" at bounding box center [314, 39] width 29 height 12
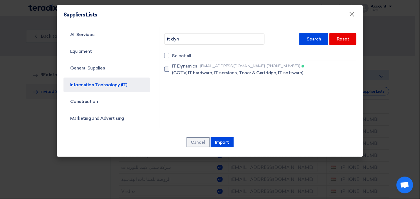
click at [165, 70] on div at bounding box center [166, 69] width 5 height 5
click at [172, 70] on input "IT Dynamics [EMAIL_ADDRESS][DOMAIN_NAME], [PHONE_NUMBER] (CCTV, IT hardware, IT…" at bounding box center [174, 69] width 4 height 4
checkbox input "true"
click at [229, 140] on button "Import" at bounding box center [222, 142] width 23 height 10
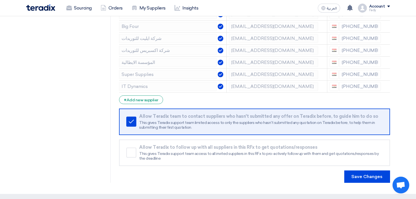
scroll to position [172, 0]
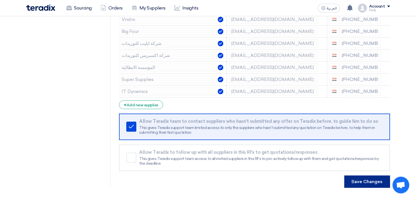
click at [379, 180] on button "Save Changes" at bounding box center [367, 181] width 46 height 12
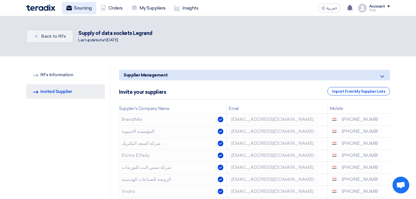
click at [85, 7] on link "Sourcing" at bounding box center [79, 8] width 34 height 12
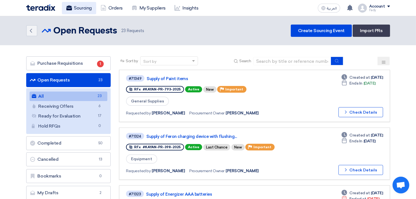
click at [79, 9] on link "Sourcing" at bounding box center [79, 8] width 34 height 12
click at [86, 9] on link "Sourcing" at bounding box center [79, 8] width 34 height 12
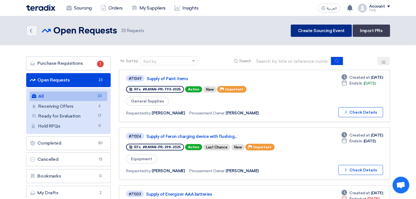
click at [317, 30] on link "Create Sourcing Event" at bounding box center [321, 31] width 61 height 12
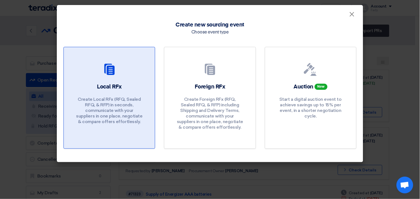
click at [114, 74] on use at bounding box center [109, 69] width 10 height 11
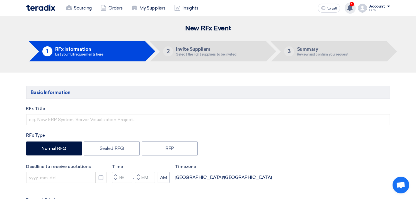
click at [352, 10] on icon at bounding box center [350, 8] width 6 height 6
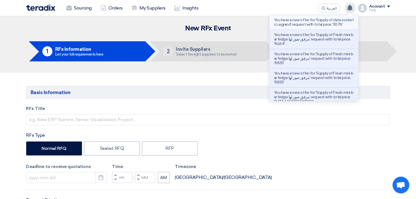
click at [334, 27] on li "You have a new offer for 'Supply of data sockets Legrand' request with total pr…" at bounding box center [314, 22] width 89 height 15
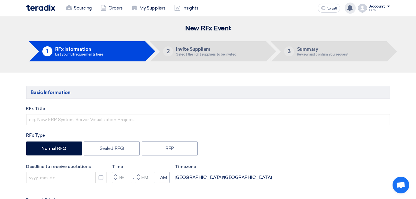
click at [350, 6] on use at bounding box center [350, 8] width 6 height 6
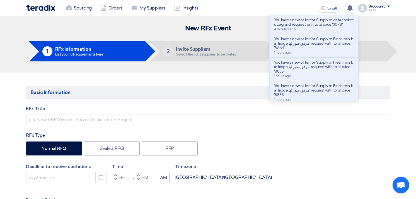
click at [340, 28] on div "You have a new offer for 'Supply of data sockets Legrand' request with total pr…" at bounding box center [314, 24] width 80 height 13
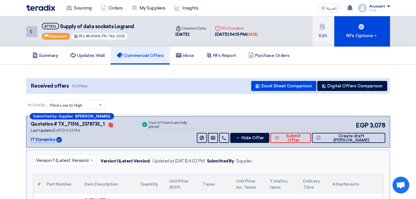
click at [29, 32] on icon "Back" at bounding box center [31, 31] width 7 height 7
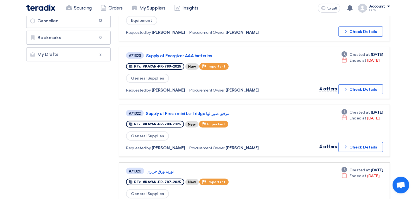
scroll to position [155, 0]
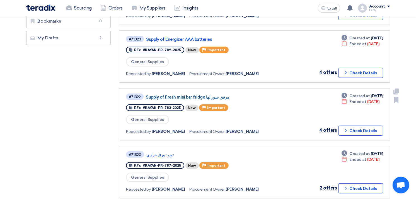
click at [201, 94] on link "Supply of Fresh mini bar fridge مرفق صور لها" at bounding box center [215, 96] width 139 height 5
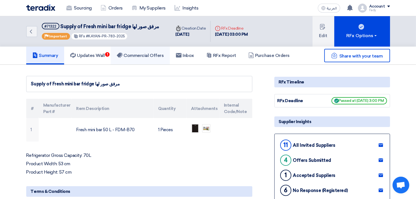
click at [146, 55] on h5 "Commercial Offers" at bounding box center [140, 56] width 47 height 6
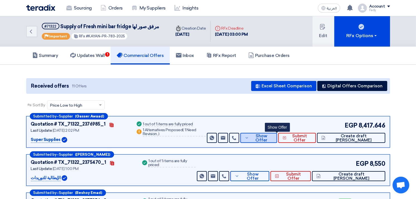
click at [273, 139] on span "Show Offer" at bounding box center [261, 138] width 22 height 8
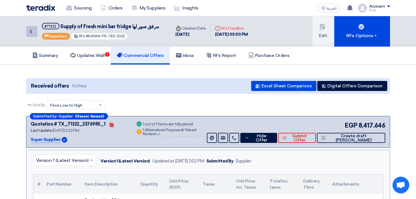
click at [30, 29] on icon "Back" at bounding box center [31, 31] width 7 height 7
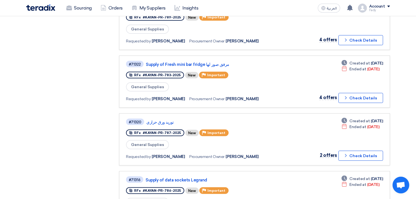
scroll to position [217, 0]
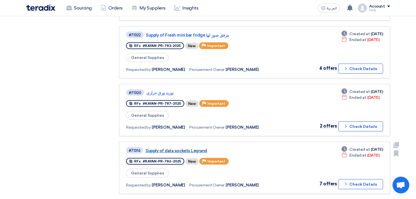
click at [188, 148] on link "Supply of data sockets Legrand" at bounding box center [214, 150] width 139 height 5
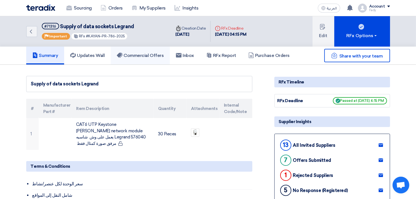
click at [154, 53] on h5 "Commercial Offers" at bounding box center [140, 56] width 47 height 6
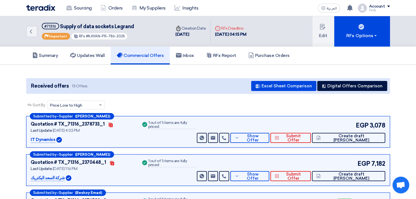
click at [48, 137] on p "IT Dynamics" at bounding box center [43, 139] width 25 height 7
click at [47, 140] on p "IT Dynamics" at bounding box center [43, 139] width 25 height 7
click at [48, 140] on p "IT Dynamics" at bounding box center [43, 139] width 25 height 7
drag, startPoint x: 48, startPoint y: 140, endPoint x: 55, endPoint y: 137, distance: 7.7
click at [55, 137] on div "Submitted by – Supplier ([PERSON_NAME]) Quotation # TX_71316_2378733_1 Contacts…" at bounding box center [208, 131] width 364 height 31
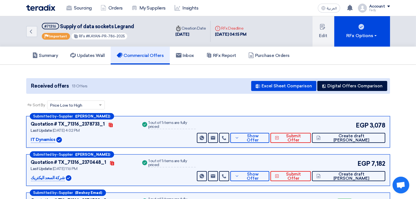
copy p "IT Dynamics"
click at [148, 6] on link "My Suppliers" at bounding box center [148, 8] width 43 height 12
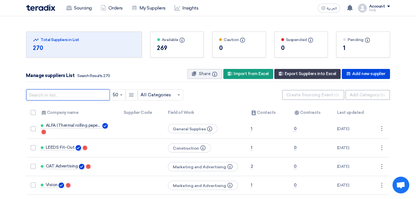
click at [76, 92] on input "text" at bounding box center [68, 94] width 84 height 11
paste input "IT Dynamics"
type input "IT Dynamics"
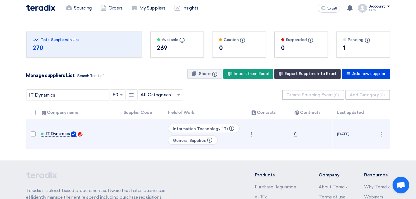
click at [57, 133] on span "IT Dynamics" at bounding box center [58, 133] width 24 height 4
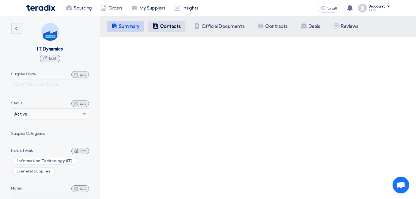
click at [173, 23] on li "Contacts Contacts" at bounding box center [166, 26] width 37 height 11
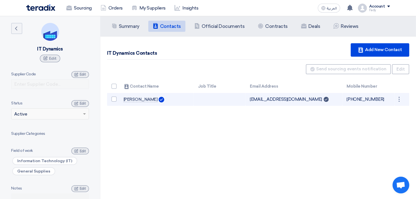
click at [280, 100] on td "[EMAIL_ADDRESS][DOMAIN_NAME] Can Receive RFQ" at bounding box center [294, 99] width 97 height 13
drag, startPoint x: 249, startPoint y: 100, endPoint x: 293, endPoint y: 104, distance: 43.7
click at [293, 104] on td "[EMAIL_ADDRESS][DOMAIN_NAME] Can Receive RFQ" at bounding box center [294, 99] width 97 height 13
copy td "[EMAIL_ADDRESS][DOMAIN_NAME]"
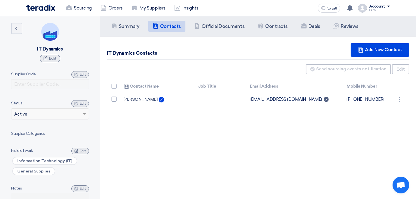
click at [361, 138] on div "Summary Summary Contacts Contacts Company Officials Official Documents Contract…" at bounding box center [258, 115] width 316 height 199
click at [18, 29] on icon "Back" at bounding box center [16, 28] width 7 height 7
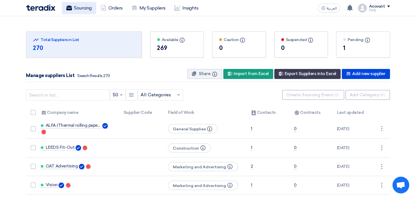
click at [77, 8] on link "Sourcing" at bounding box center [79, 8] width 34 height 12
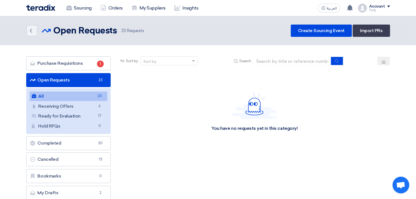
click at [63, 94] on link "All All 23" at bounding box center [69, 95] width 78 height 9
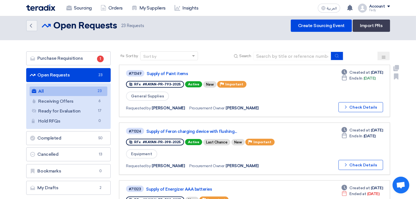
scroll to position [186, 0]
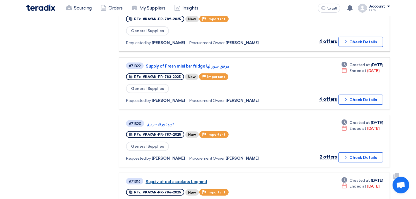
click at [174, 179] on link "Supply of data sockets Legrand" at bounding box center [214, 181] width 139 height 5
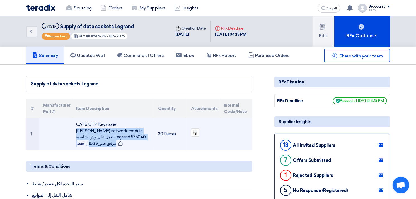
drag, startPoint x: 107, startPoint y: 138, endPoint x: 72, endPoint y: 124, distance: 37.0
click at [72, 124] on td "CAT6 UTP Keystone [PERSON_NAME] network module يعمل على وش شاسيه Legrand 576040…" at bounding box center [113, 134] width 82 height 32
copy td "CAT6 UTP Keystone [PERSON_NAME] network module يعمل على وش شاسيه Legrand 576040"
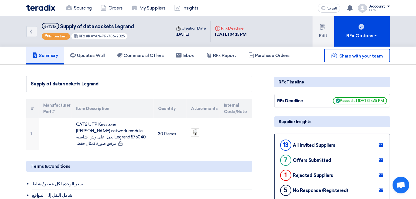
click at [34, 28] on link "Back" at bounding box center [31, 31] width 11 height 11
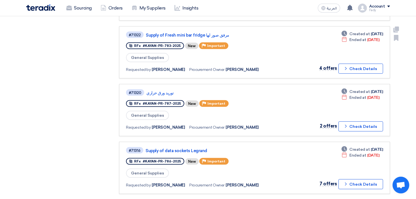
scroll to position [248, 0]
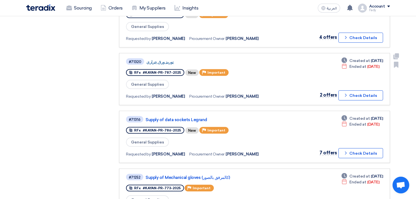
click at [169, 59] on link "توريد ورق حراري" at bounding box center [215, 61] width 139 height 5
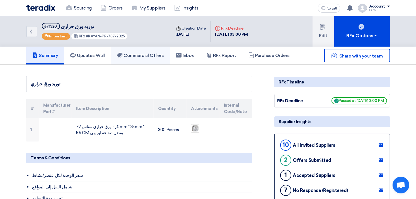
click at [156, 54] on h5 "Commercial Offers" at bounding box center [140, 56] width 47 height 6
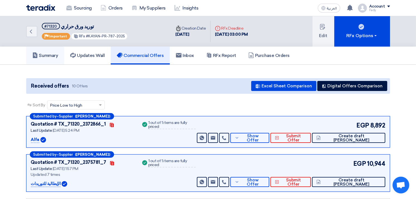
click at [52, 56] on h5 "Summary" at bounding box center [45, 56] width 26 height 6
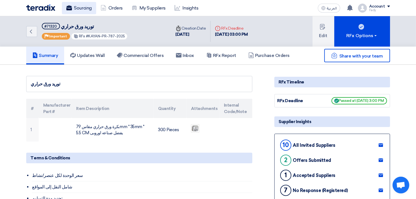
click at [88, 3] on link "Sourcing" at bounding box center [79, 8] width 34 height 12
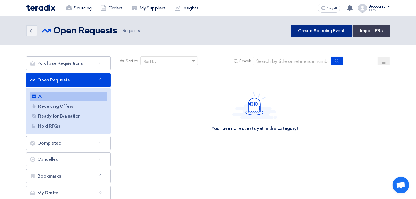
click at [325, 25] on link "Create Sourcing Event" at bounding box center [321, 31] width 61 height 12
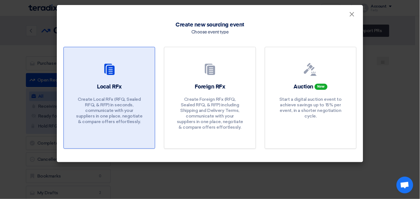
click at [118, 71] on div at bounding box center [110, 71] width 78 height 16
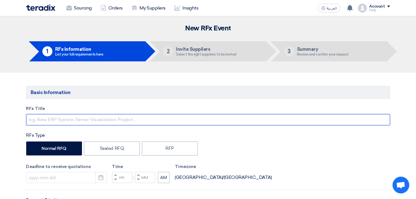
click at [103, 119] on input "text" at bounding box center [208, 119] width 364 height 11
paste input "mini bar fridge , hand dryers, tissue holders, toilet paper holders& soap dispe…"
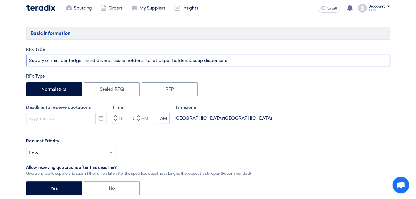
scroll to position [62, 0]
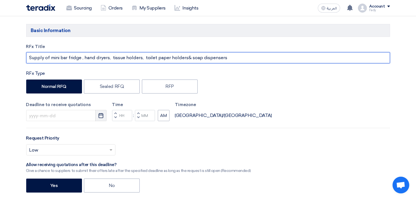
type input "Supply of mini bar fridge , hand dryers, tissue holders, toilet paper holders& …"
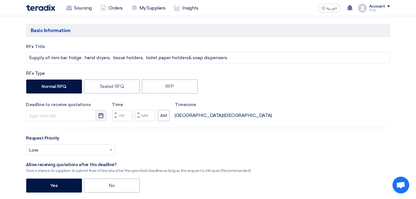
click at [101, 113] on icon "Pick a date" at bounding box center [101, 116] width 6 height 6
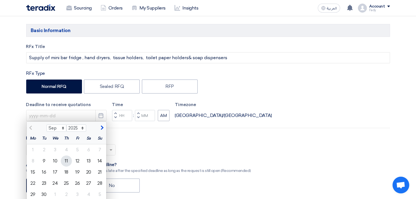
click at [67, 163] on div "11" at bounding box center [66, 160] width 11 height 11
type input "[DATE]"
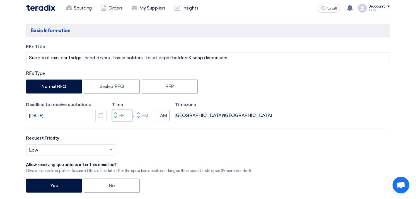
click at [124, 110] on input "Hours" at bounding box center [122, 115] width 20 height 11
type input "03"
click at [148, 115] on div "Time Increment hours 03 Decrement hours : Increment minutes Decrement minutes AM" at bounding box center [140, 111] width 57 height 20
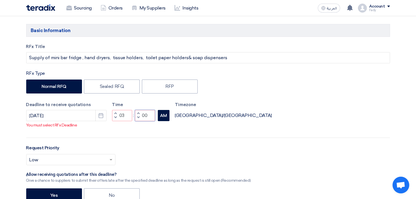
type input "00"
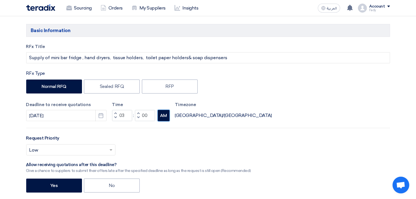
click at [167, 120] on button "AM" at bounding box center [164, 115] width 12 height 11
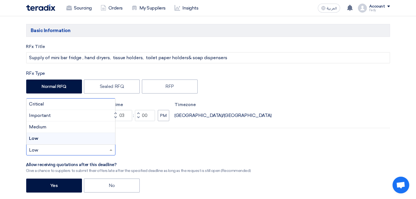
click at [111, 148] on span at bounding box center [111, 149] width 7 height 7
click at [54, 115] on div "Important" at bounding box center [70, 115] width 89 height 11
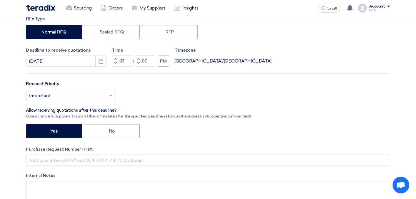
scroll to position [217, 0]
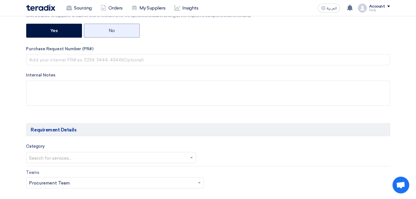
click at [113, 28] on label "No" at bounding box center [112, 31] width 56 height 14
click at [112, 28] on input "No" at bounding box center [111, 30] width 4 height 4
radio input "true"
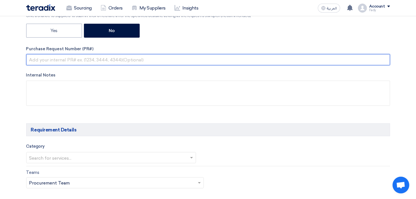
click at [102, 63] on input "text" at bounding box center [208, 59] width 364 height 11
paste input "mini bar fridge , hand dryers, tissue holders, toilet paper holders& soap dispe…"
type input "mini bar fridge , hand dryers, tissue holders, toilet paper holders& soap dispe…"
click at [85, 58] on input "text" at bounding box center [208, 59] width 364 height 11
paste input "KAYAN-PR-795-2025"
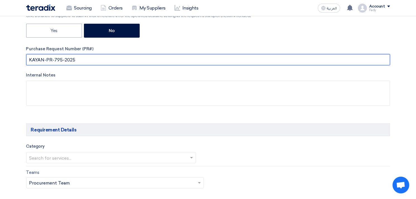
type input "KAYAN-PR-795-2025"
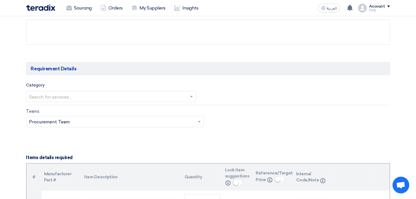
scroll to position [279, 0]
click at [170, 96] on input "text" at bounding box center [108, 95] width 158 height 9
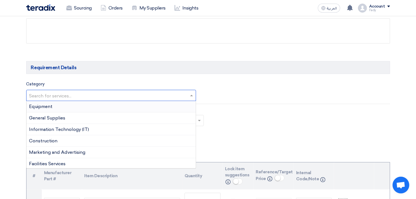
click at [93, 108] on div "Equipment" at bounding box center [110, 106] width 169 height 11
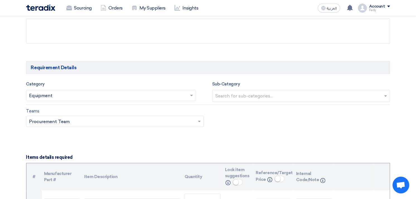
click at [181, 95] on input "text" at bounding box center [108, 95] width 158 height 9
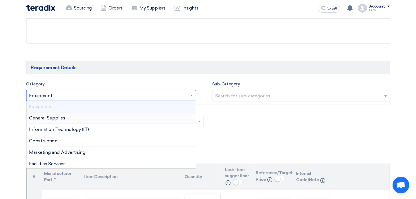
click at [59, 119] on span "General Supplies" at bounding box center [47, 117] width 36 height 5
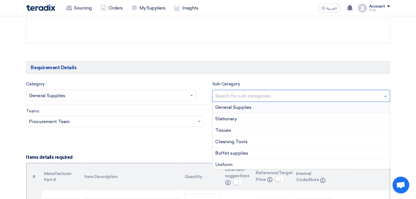
click at [273, 95] on input "text" at bounding box center [301, 96] width 173 height 9
click at [232, 105] on span "General Supplies" at bounding box center [233, 107] width 36 height 5
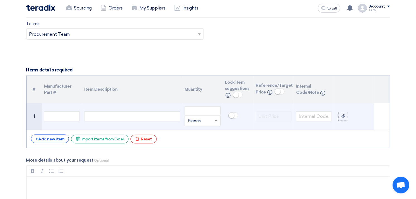
scroll to position [372, 0]
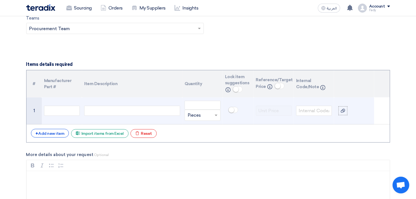
click at [124, 111] on div at bounding box center [132, 111] width 96 height 10
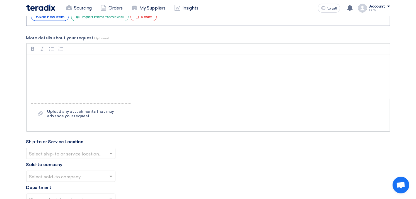
scroll to position [495, 0]
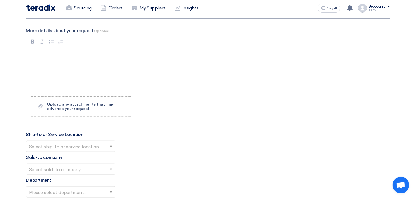
click at [70, 51] on p "Rich Text Editor, main" at bounding box center [210, 54] width 354 height 7
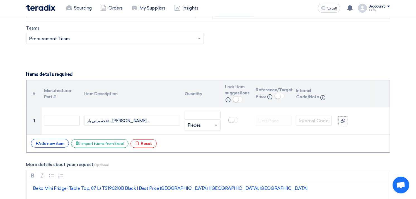
scroll to position [372, 0]
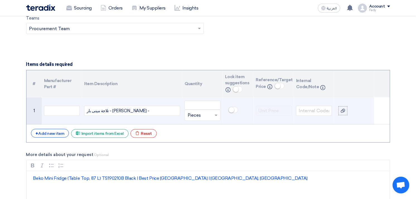
click at [134, 111] on div "تلاجة مينى بار - [PERSON_NAME] -" at bounding box center [132, 111] width 96 height 10
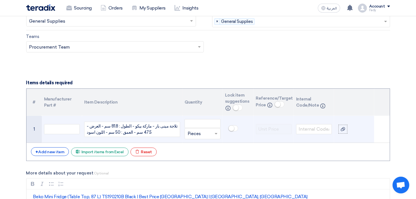
scroll to position [338, 0]
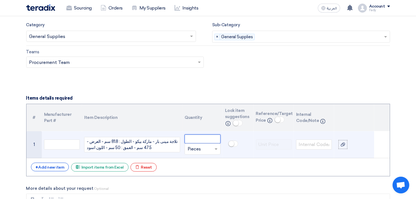
click at [195, 139] on input "number" at bounding box center [203, 138] width 36 height 9
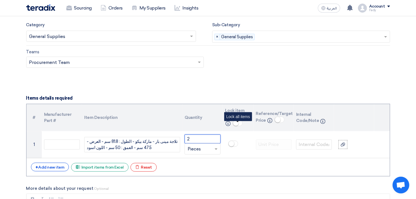
type input "2"
click at [237, 120] on small at bounding box center [236, 123] width 6 height 6
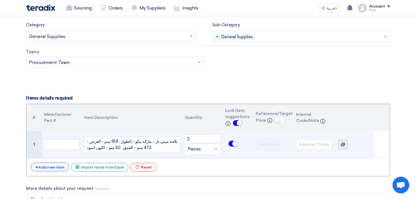
click at [344, 144] on icon at bounding box center [343, 144] width 4 height 4
click at [0, 0] on input "file" at bounding box center [0, 0] width 0 height 0
click at [342, 143] on div at bounding box center [343, 140] width 6 height 6
click at [0, 0] on input "file" at bounding box center [0, 0] width 0 height 0
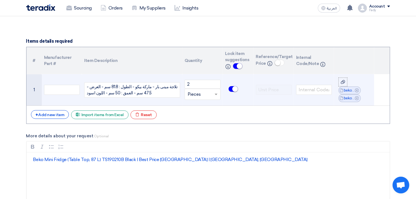
scroll to position [400, 0]
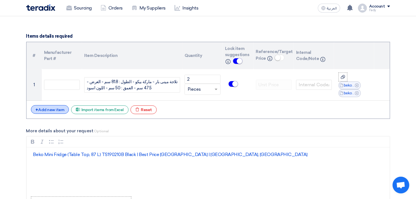
click at [55, 109] on div "+ Add new item" at bounding box center [50, 109] width 38 height 9
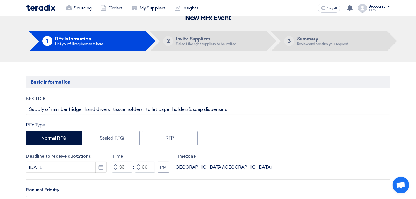
scroll to position [0, 0]
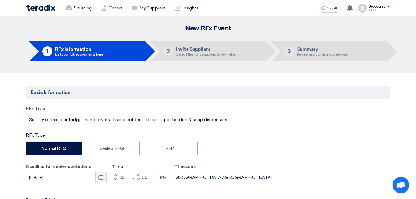
click at [101, 175] on icon "Pick a date" at bounding box center [101, 177] width 6 height 6
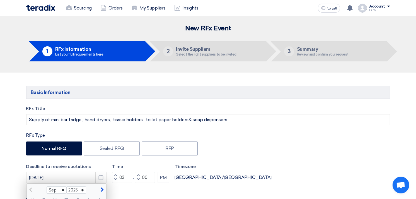
scroll to position [93, 0]
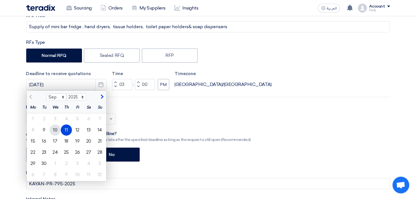
click at [57, 129] on div "10" at bounding box center [55, 129] width 11 height 11
type input "[DATE]"
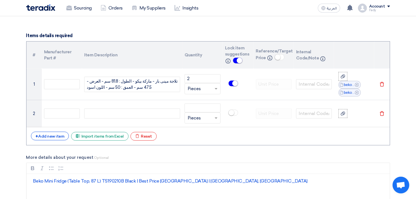
scroll to position [402, 0]
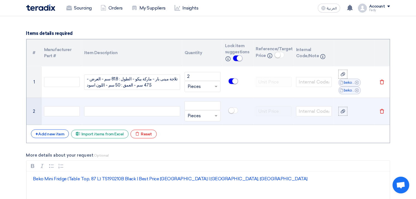
click at [112, 115] on div at bounding box center [132, 111] width 96 height 10
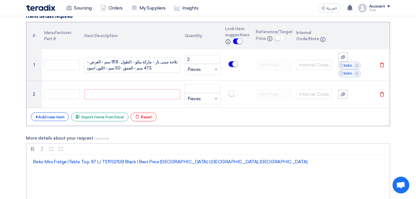
scroll to position [433, 0]
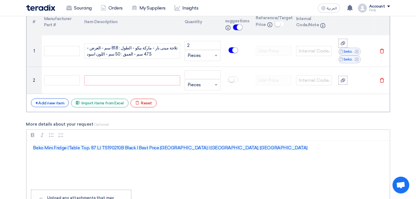
click at [207, 149] on p "Beko Mini Fridge (Table Top, 87 L) TS190210B Black | Best Price [GEOGRAPHIC_DAT…" at bounding box center [210, 147] width 354 height 7
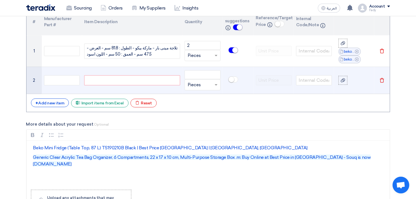
click at [137, 81] on div at bounding box center [132, 80] width 96 height 10
click at [189, 74] on input "number" at bounding box center [203, 74] width 36 height 9
type input "2"
click at [342, 82] on use at bounding box center [343, 80] width 4 height 4
click at [0, 0] on input "file" at bounding box center [0, 0] width 0 height 0
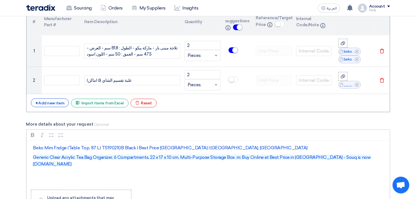
click at [364, 156] on p "Generic Clear Acrylic Tea Bag Organizer, 6 Compartments, 22 x 17 x 10 cm, Multi…" at bounding box center [210, 160] width 354 height 13
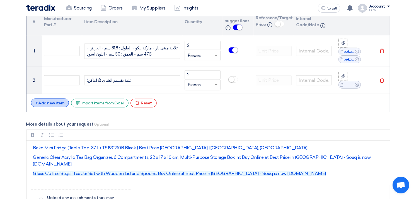
click at [53, 106] on div "+ Add new item" at bounding box center [50, 102] width 38 height 9
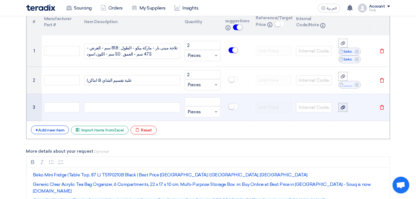
click at [344, 110] on div at bounding box center [343, 107] width 6 height 6
click at [0, 0] on input "file" at bounding box center [0, 0] width 0 height 0
click at [135, 106] on div at bounding box center [132, 107] width 96 height 10
paste div
click at [200, 103] on input "number" at bounding box center [203, 101] width 36 height 9
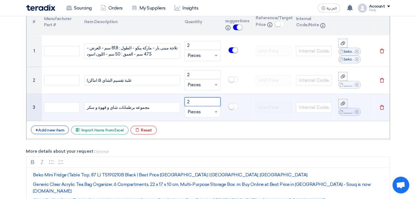
type input "2"
click at [230, 107] on small at bounding box center [232, 107] width 6 height 6
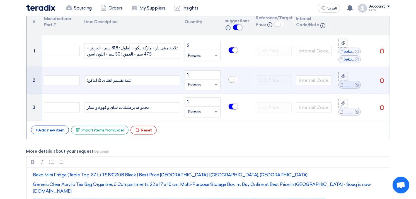
click at [231, 74] on td at bounding box center [238, 80] width 31 height 27
click at [232, 78] on small at bounding box center [232, 80] width 6 height 6
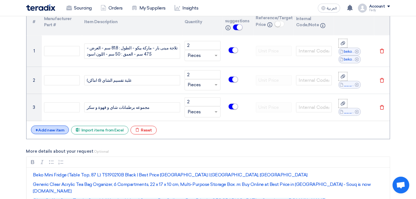
click at [56, 128] on div "+ Add new item" at bounding box center [50, 129] width 38 height 9
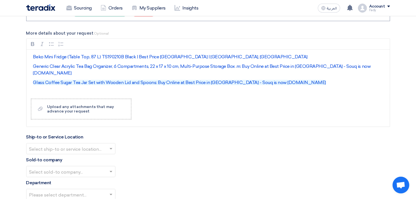
scroll to position [588, 0]
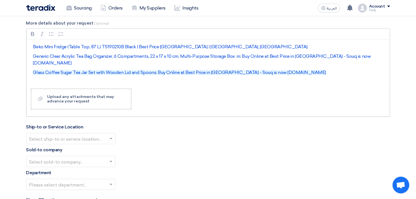
click at [293, 69] on p "Glass Coffee Sugar Tea Jar Set with Wooden Lid and Spoons: Buy Online at Best P…" at bounding box center [210, 72] width 354 height 7
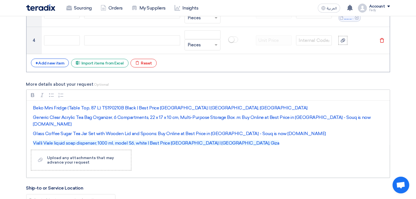
scroll to position [526, 0]
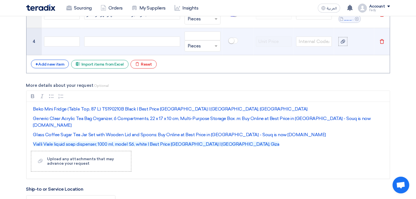
click at [105, 44] on div at bounding box center [132, 42] width 96 height 10
click at [204, 34] on input "number" at bounding box center [203, 35] width 36 height 9
type input "4"
click at [230, 42] on small at bounding box center [232, 41] width 6 height 6
click at [347, 44] on label at bounding box center [342, 41] width 9 height 9
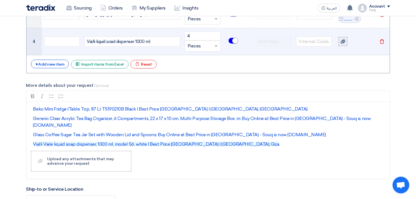
click at [0, 0] on input "file" at bounding box center [0, 0] width 0 height 0
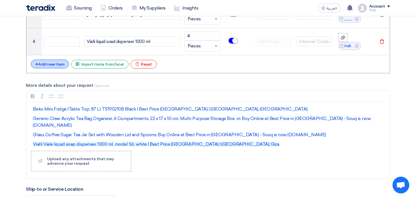
click at [55, 60] on div "+ Add new item" at bounding box center [50, 64] width 38 height 9
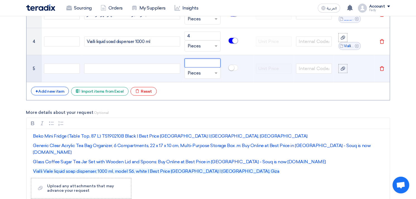
click at [199, 60] on input "number" at bounding box center [203, 63] width 36 height 9
type input "4"
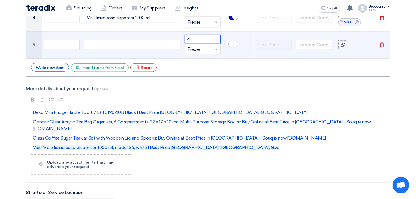
scroll to position [588, 0]
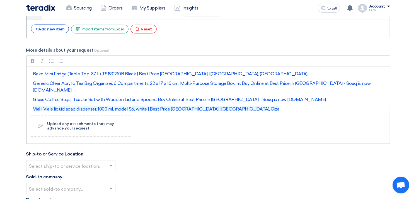
click at [221, 106] on p "Vialli Viale liquid soap dispenser, 1000 ml, model S6, white | Best Price [GEOG…" at bounding box center [210, 109] width 354 height 7
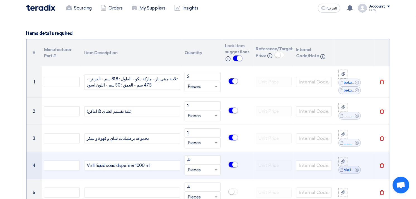
scroll to position [464, 0]
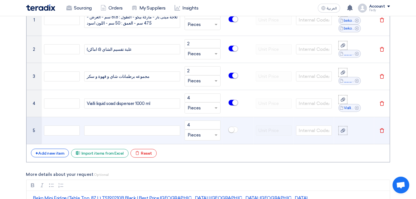
click at [123, 129] on div at bounding box center [132, 130] width 96 height 10
click at [233, 130] on small at bounding box center [232, 130] width 6 height 6
click at [341, 131] on icon at bounding box center [343, 130] width 4 height 4
click at [0, 0] on input "file" at bounding box center [0, 0] width 0 height 0
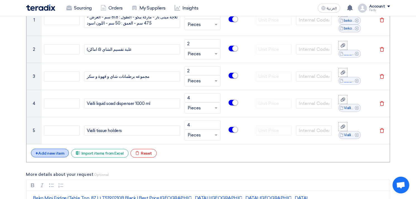
click at [54, 151] on div "+ Add new item" at bounding box center [50, 153] width 38 height 9
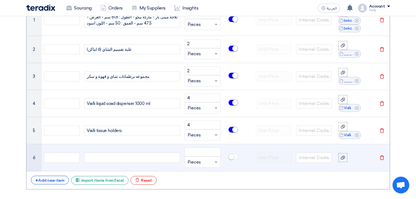
click at [146, 159] on div at bounding box center [132, 157] width 96 height 10
